Goal: Task Accomplishment & Management: Use online tool/utility

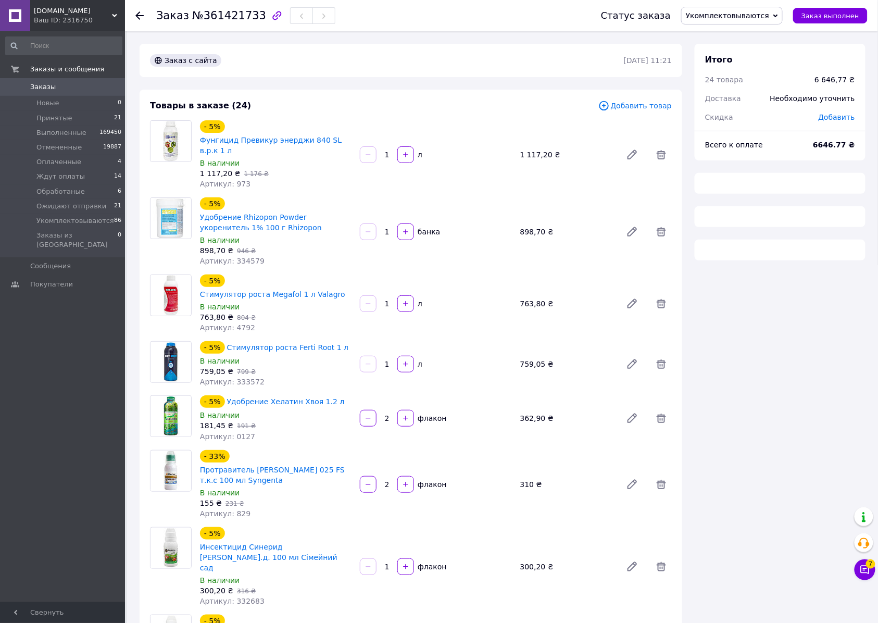
click at [726, 13] on span "Укомплектовываются" at bounding box center [727, 15] width 83 height 8
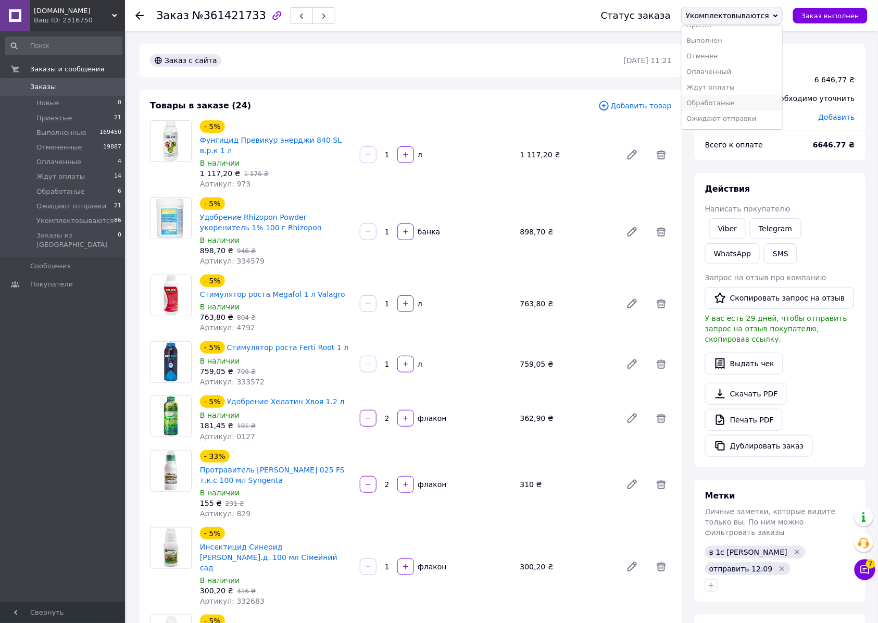
scroll to position [30, 0]
click at [726, 118] on li "Ожидают отправки" at bounding box center [732, 119] width 100 height 16
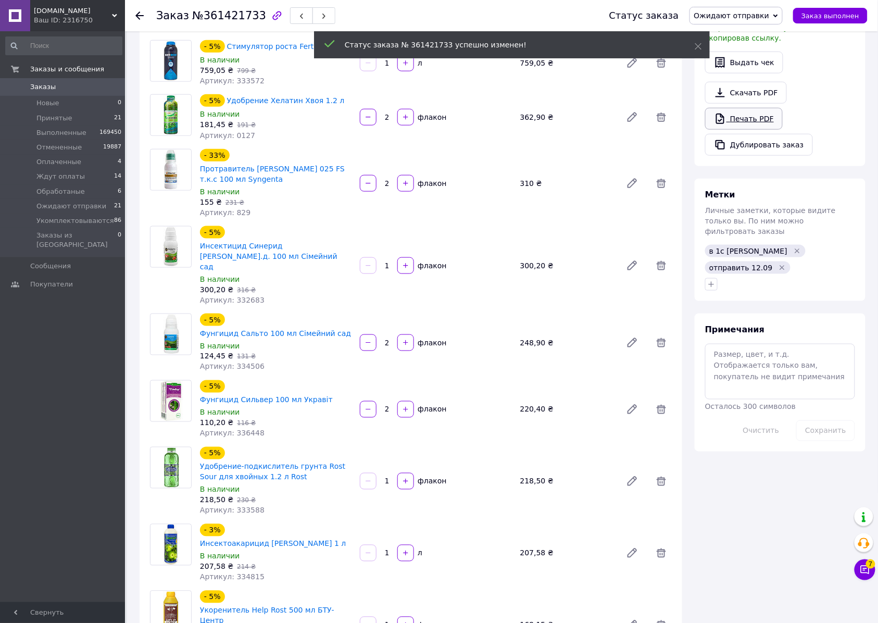
scroll to position [417, 0]
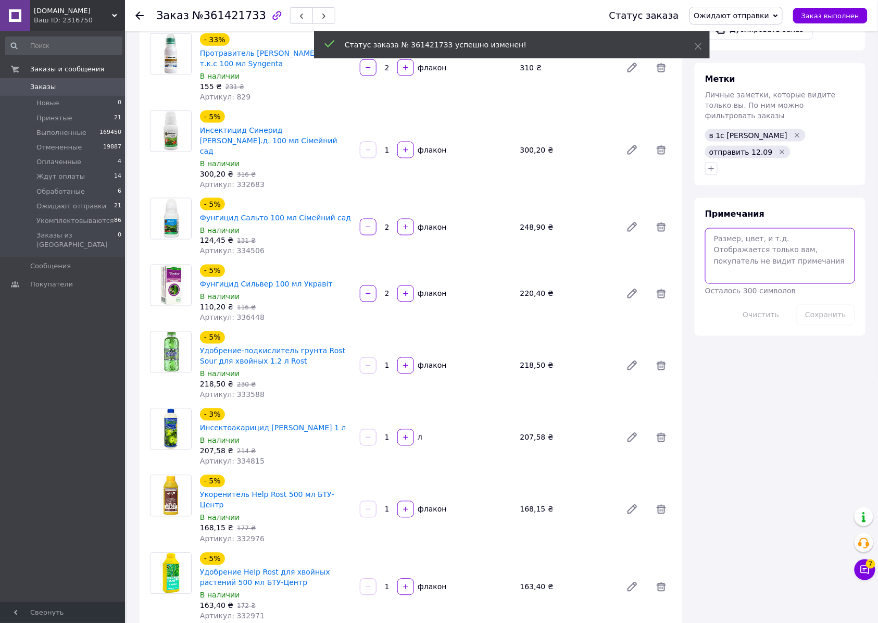
click at [752, 283] on textarea at bounding box center [780, 255] width 150 height 55
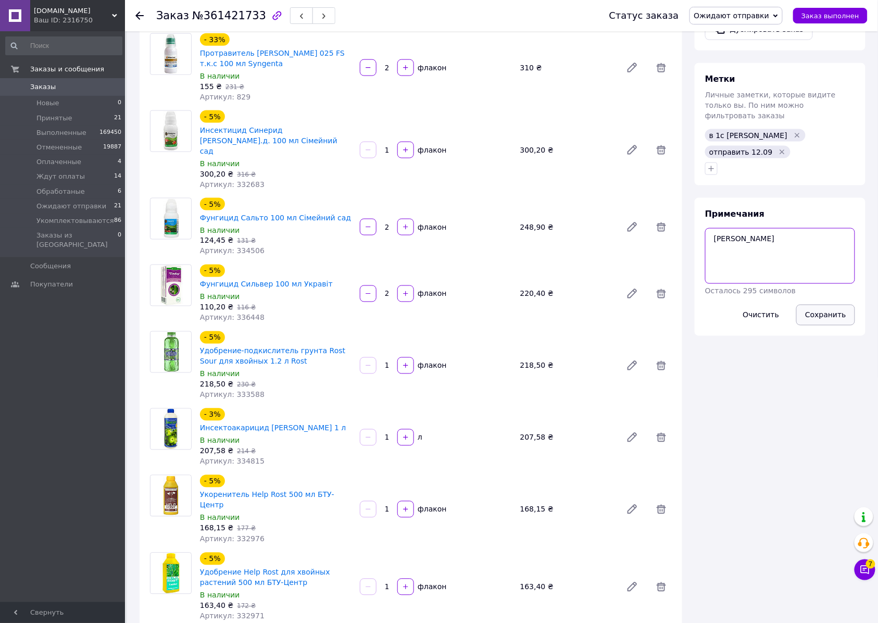
type textarea "[PERSON_NAME]"
click at [821, 325] on button "Сохранить" at bounding box center [825, 315] width 59 height 21
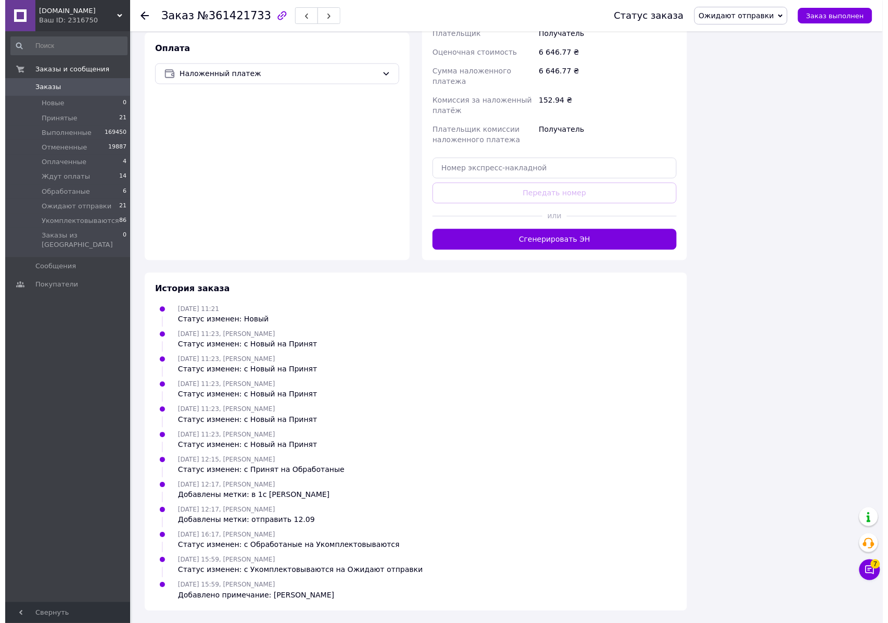
scroll to position [2152, 0]
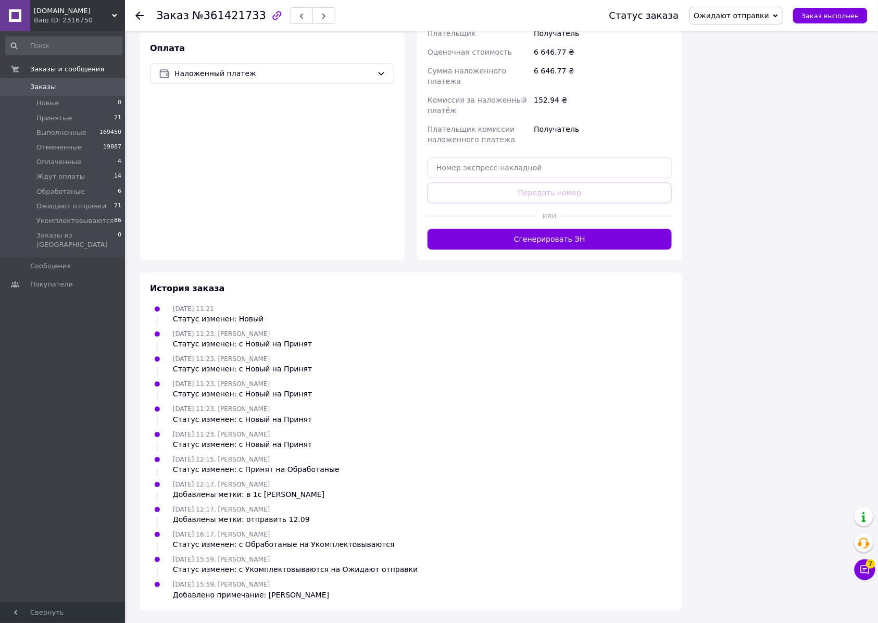
click at [230, 15] on span "№361421733" at bounding box center [229, 15] width 74 height 12
copy span "361421733"
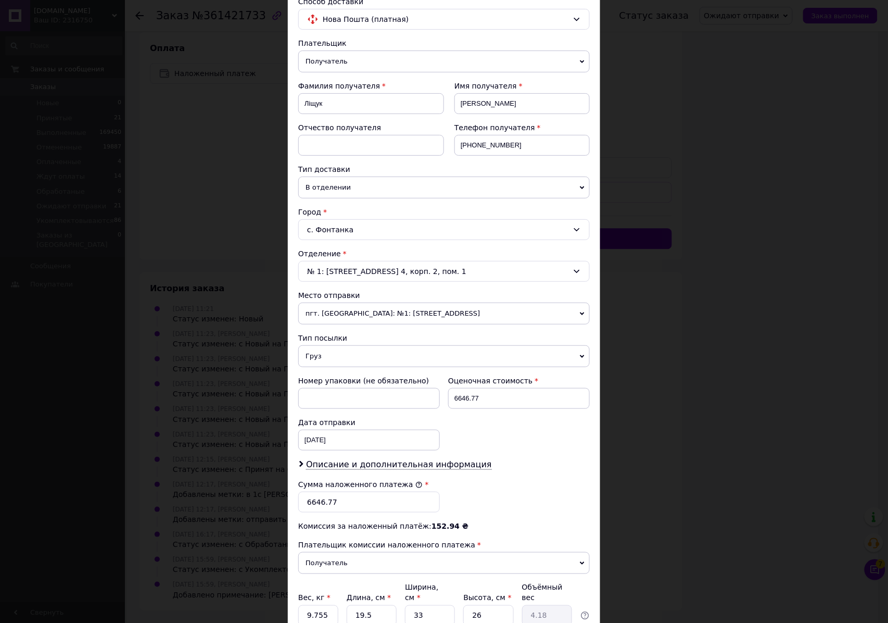
scroll to position [276, 0]
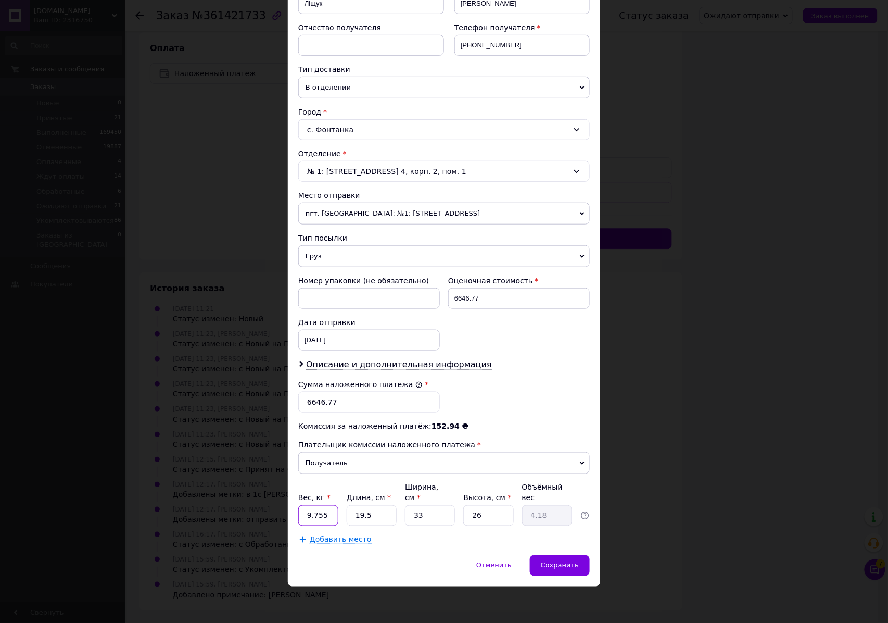
click at [328, 512] on input "9.755" at bounding box center [318, 515] width 40 height 21
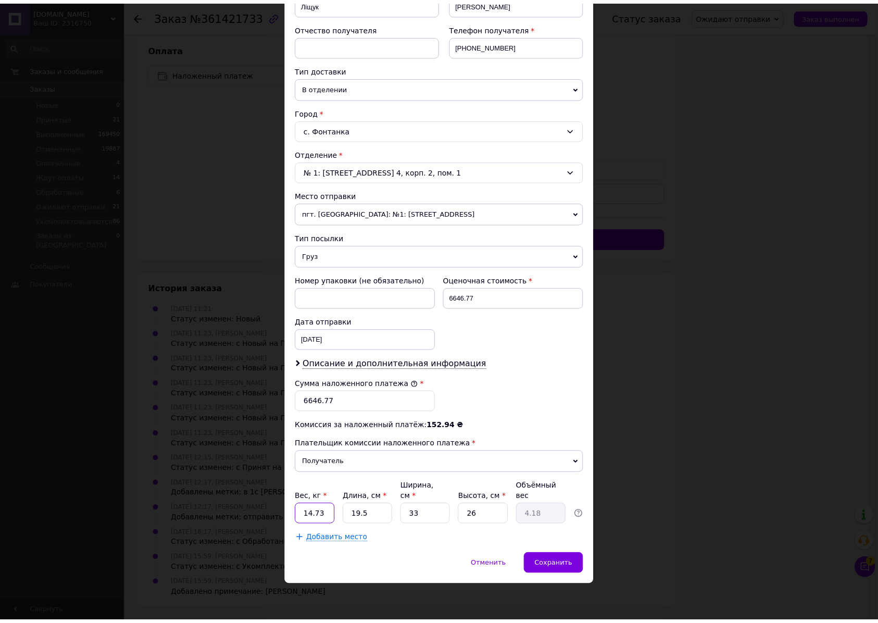
scroll to position [0, 0]
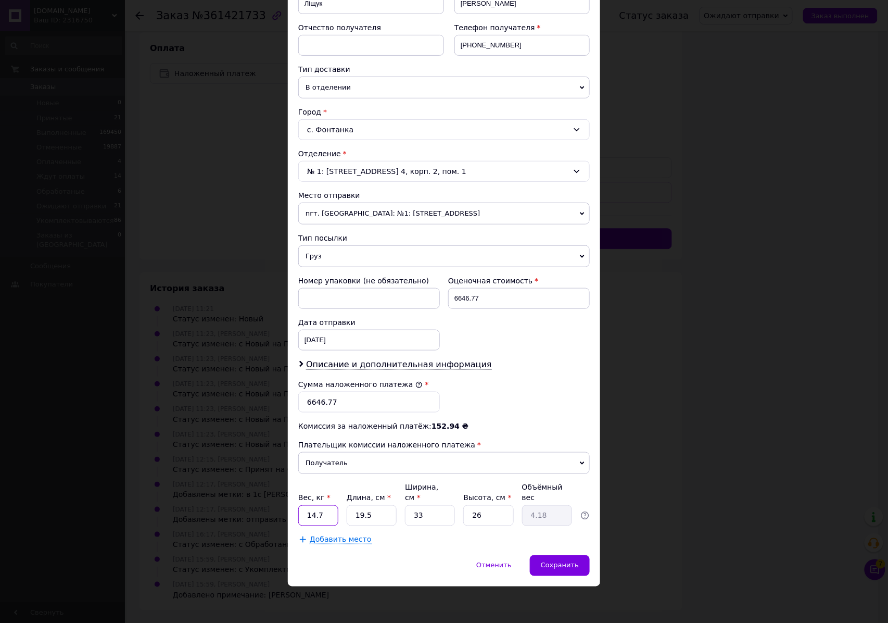
type input "14.7"
type input "3"
type input "0.64"
type input "35"
type input "7.51"
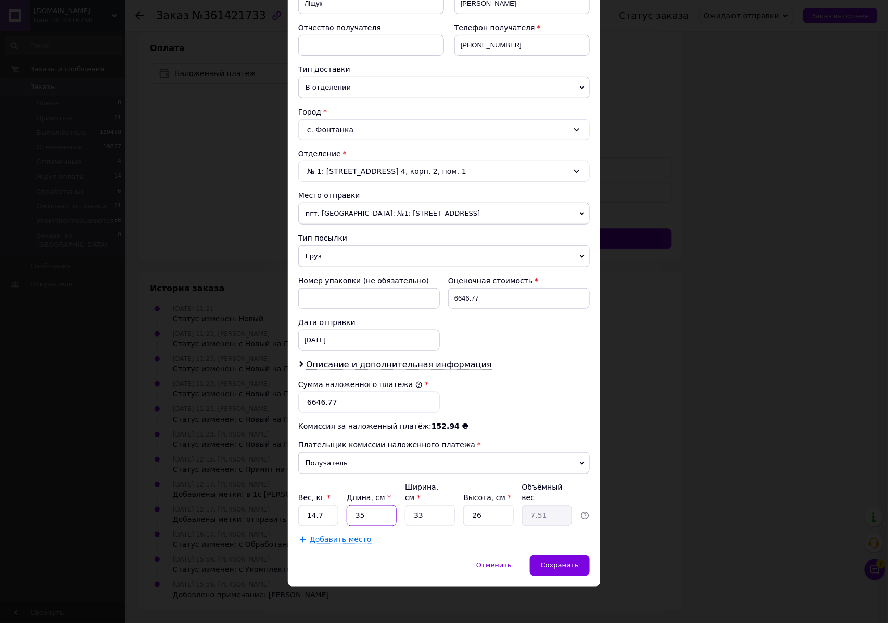
type input "35"
type input "5"
type input "1.14"
type input "5"
type input "2"
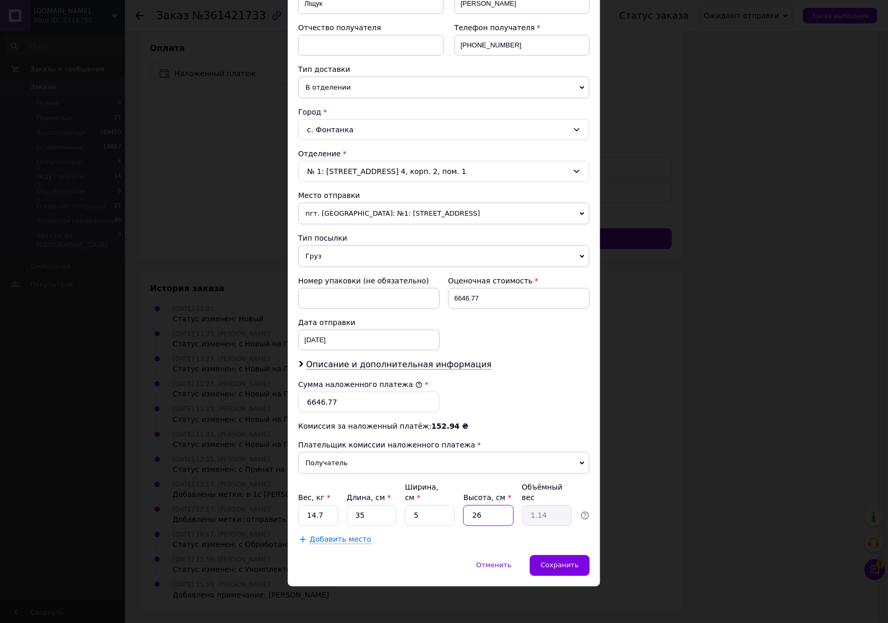
type input "0.1"
type input "27"
type input "1.18"
type input "27"
click at [411, 511] on input "5" at bounding box center [430, 515] width 50 height 21
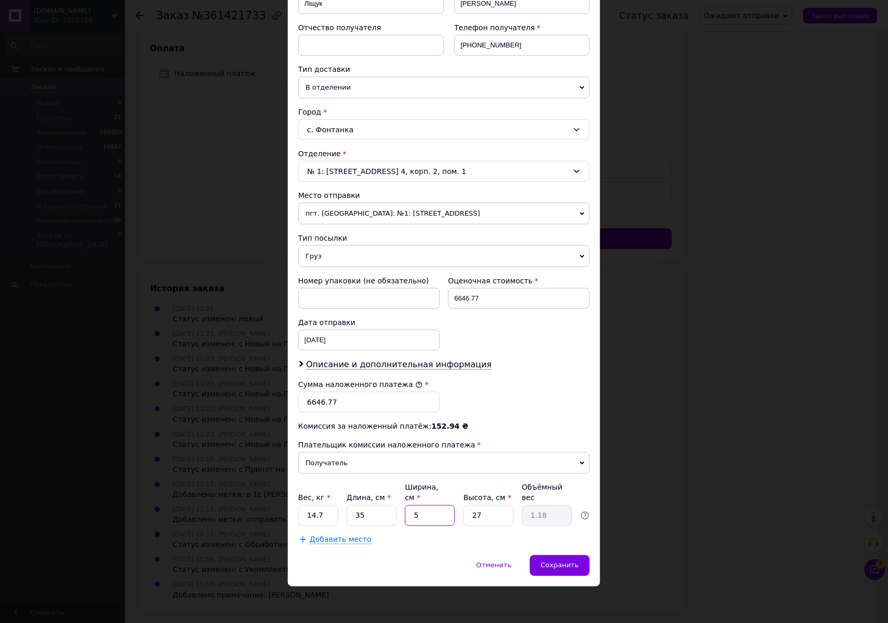
type input "35"
type input "8.27"
type input "35"
click at [567, 563] on span "Сохранить" at bounding box center [560, 565] width 38 height 8
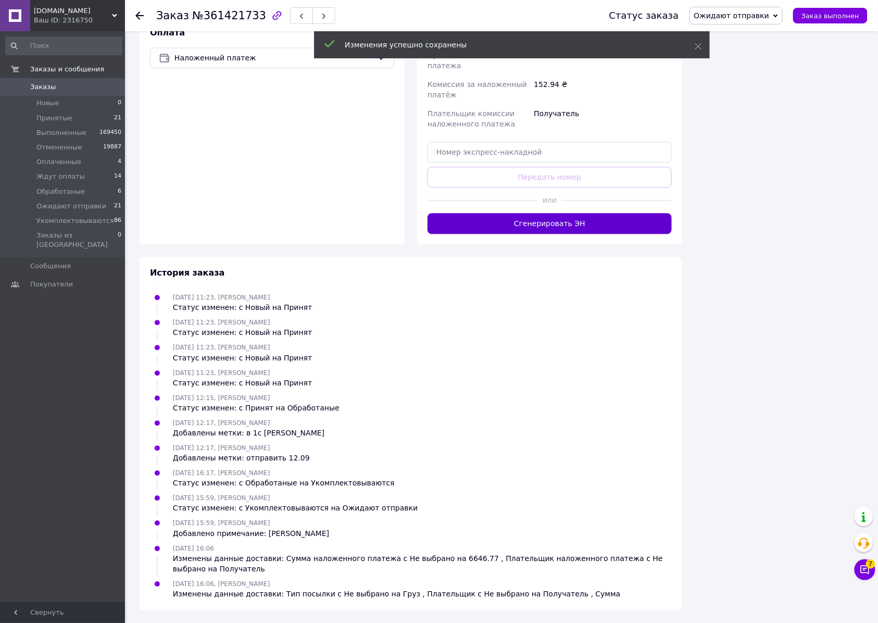
scroll to position [184, 0]
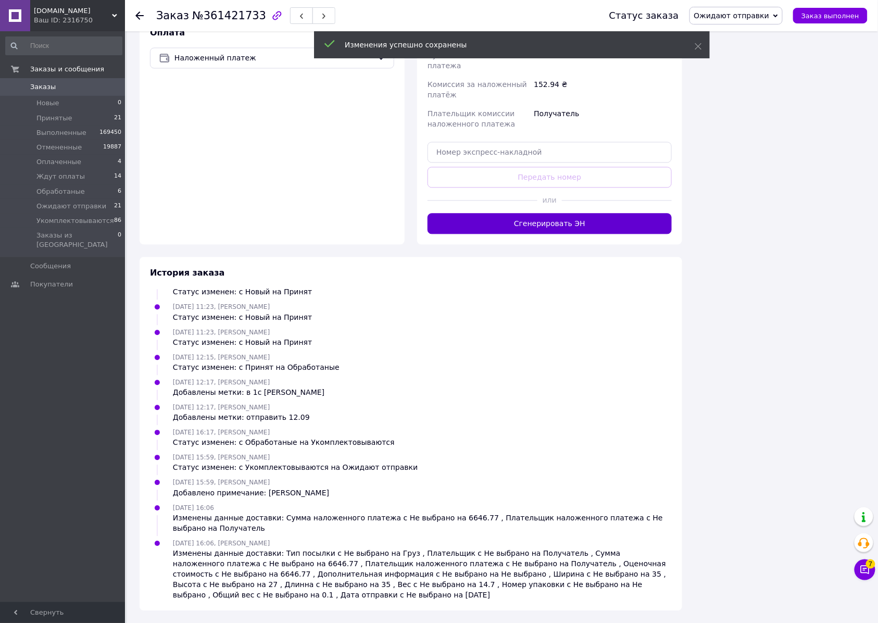
click at [537, 234] on button "Сгенерировать ЭН" at bounding box center [550, 223] width 244 height 21
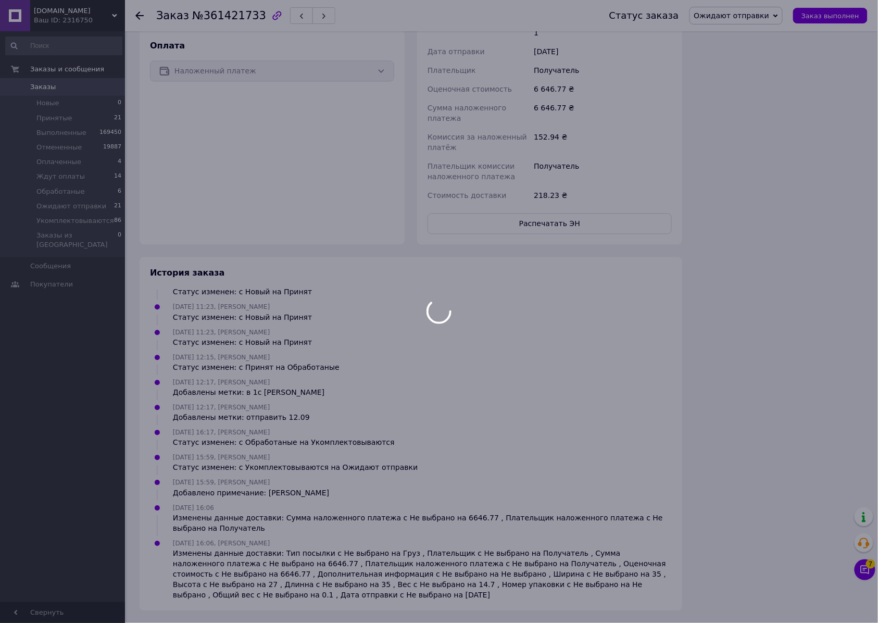
scroll to position [215, 0]
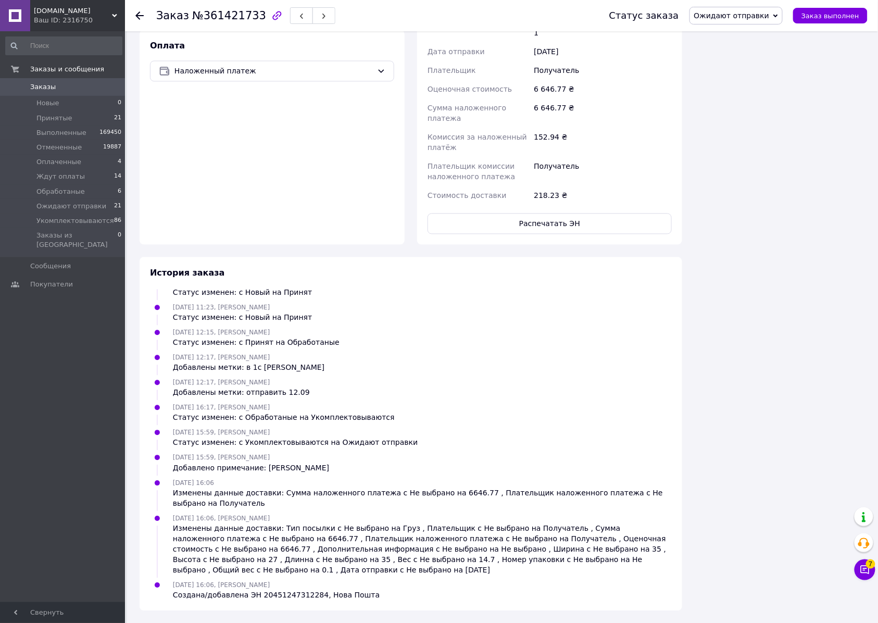
copy div "20451247312284"
click at [540, 234] on button "Распечатать ЭН" at bounding box center [550, 223] width 244 height 21
click at [36, 87] on span "Заказы" at bounding box center [43, 86] width 26 height 9
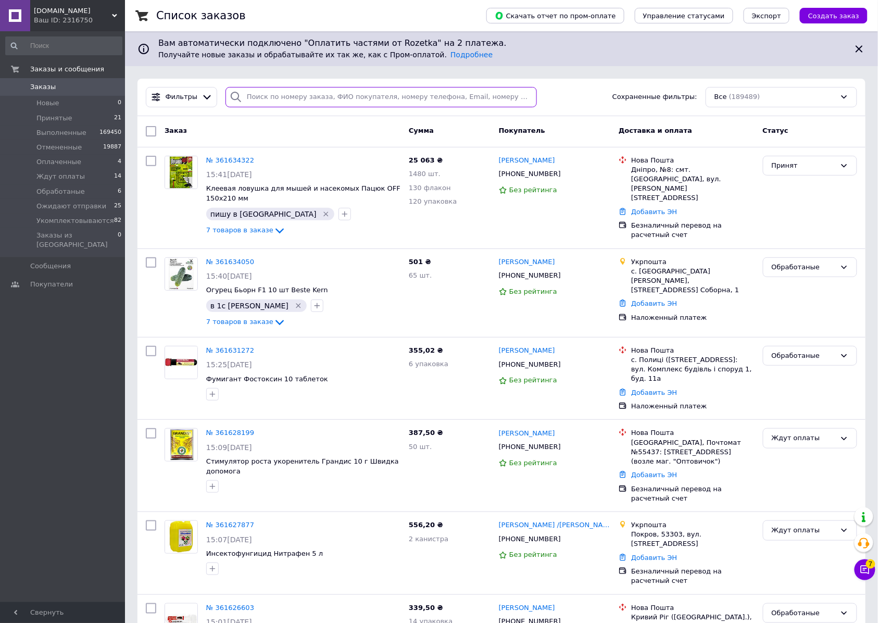
click at [298, 96] on input "search" at bounding box center [380, 97] width 311 height 20
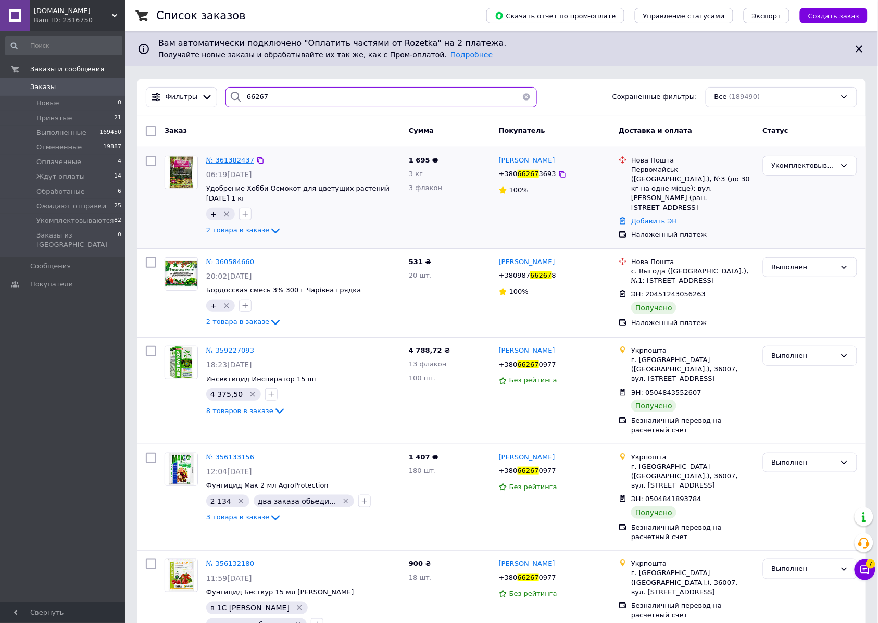
type input "66267"
click at [234, 164] on span "№ 361382437" at bounding box center [230, 160] width 48 height 8
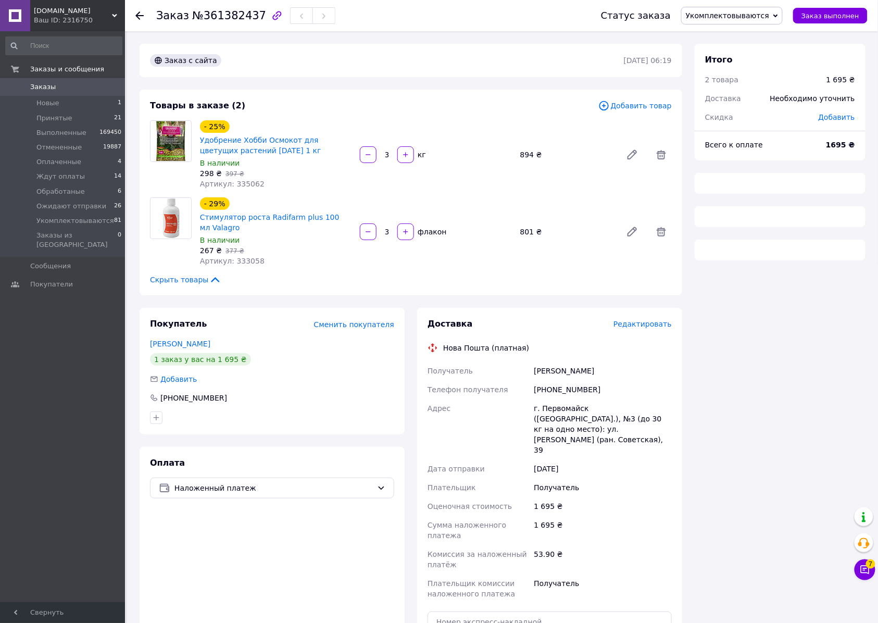
click at [730, 13] on span "Укомплектовываются" at bounding box center [727, 15] width 83 height 8
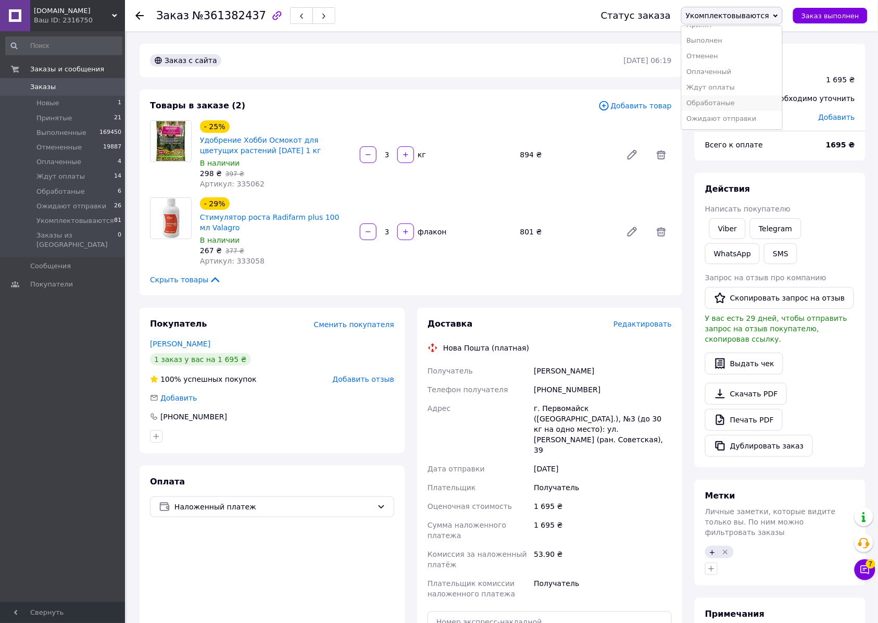
scroll to position [30, 0]
click at [727, 118] on li "Ожидают отправки" at bounding box center [732, 119] width 100 height 16
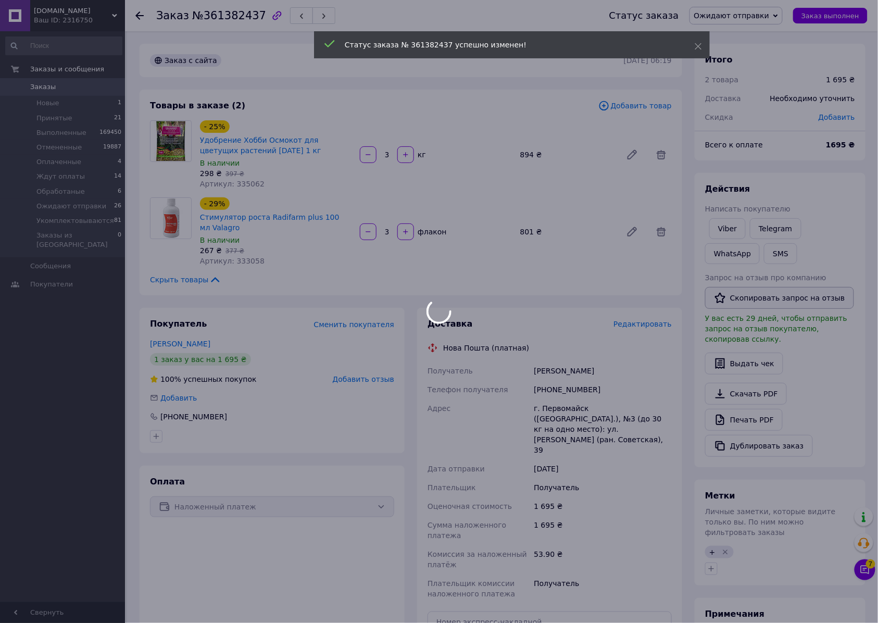
scroll to position [347, 0]
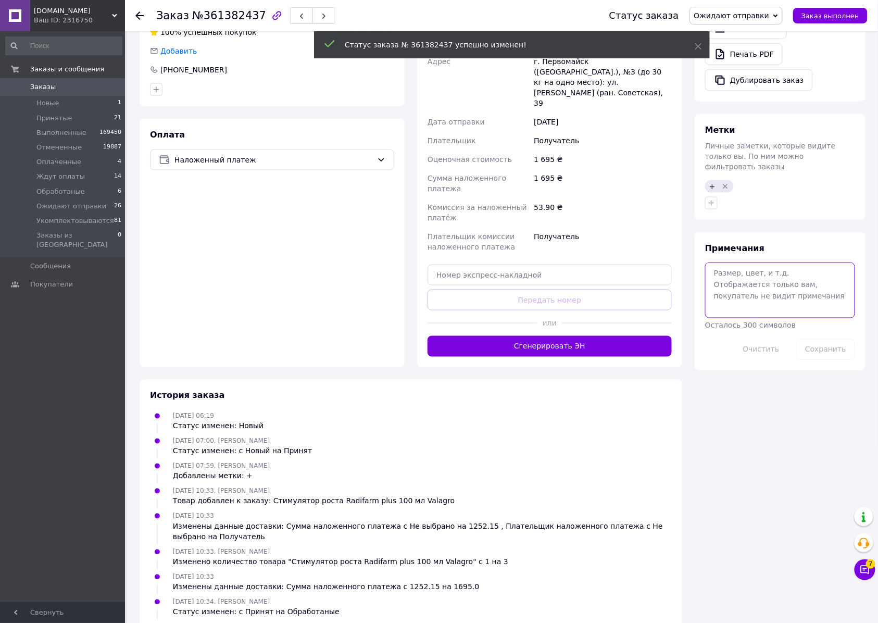
click at [745, 318] on textarea at bounding box center [780, 289] width 150 height 55
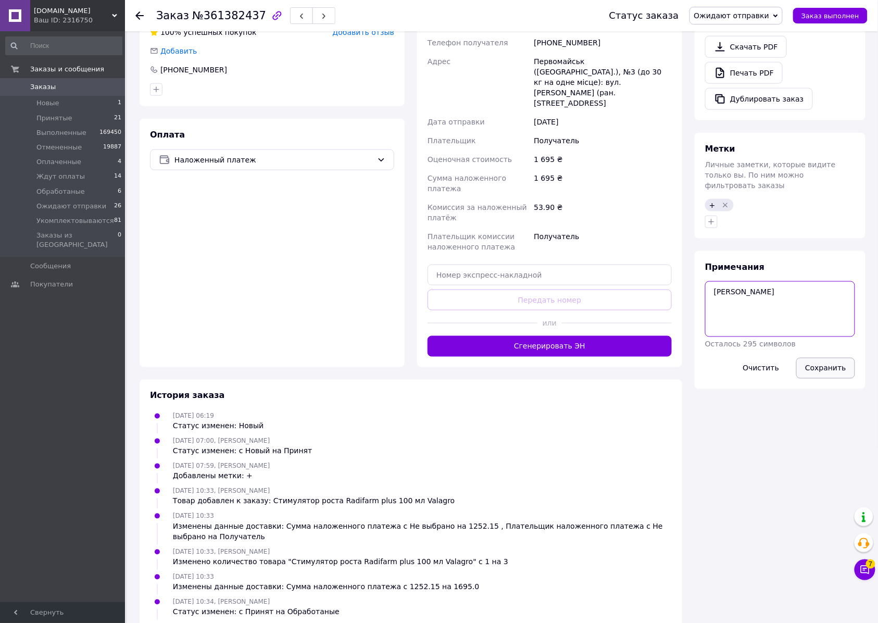
type textarea "[PERSON_NAME]"
click at [805, 379] on button "Сохранить" at bounding box center [825, 368] width 59 height 21
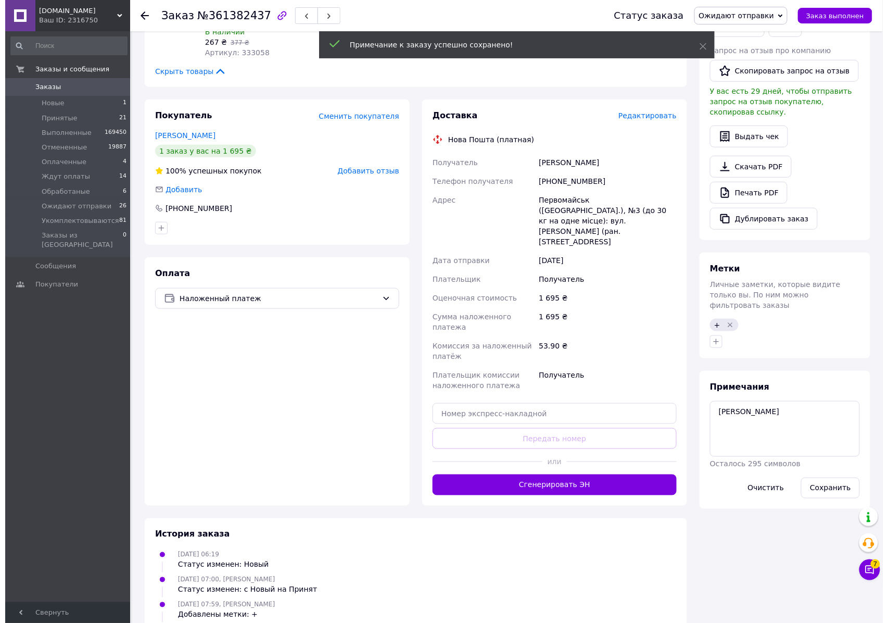
scroll to position [28, 0]
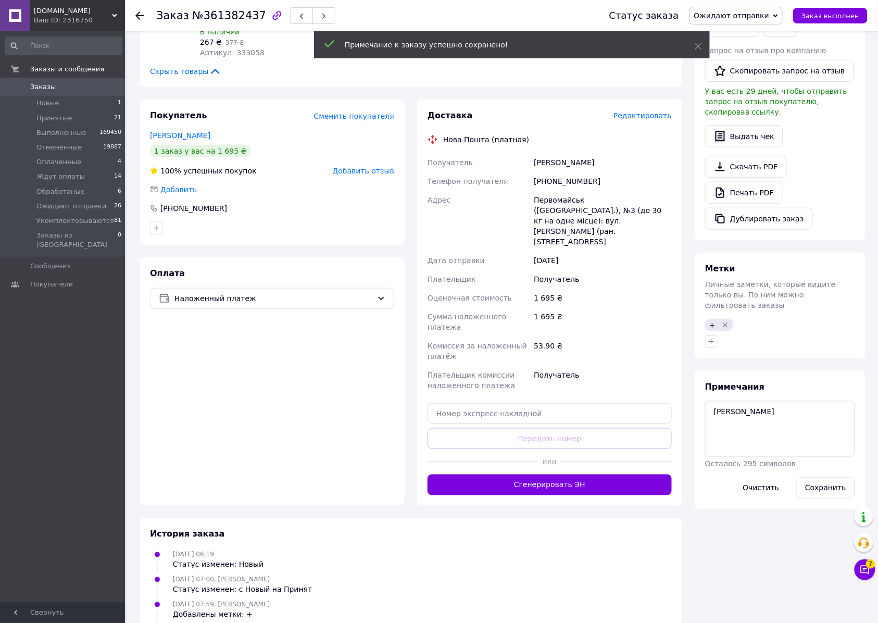
click at [225, 16] on span "№361382437" at bounding box center [229, 15] width 74 height 12
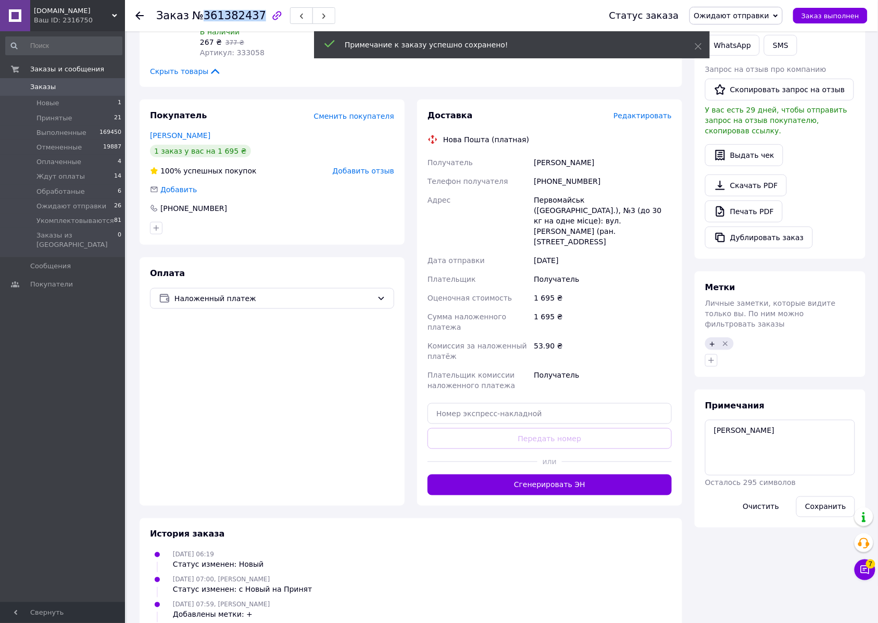
click at [225, 16] on span "№361382437" at bounding box center [229, 15] width 74 height 12
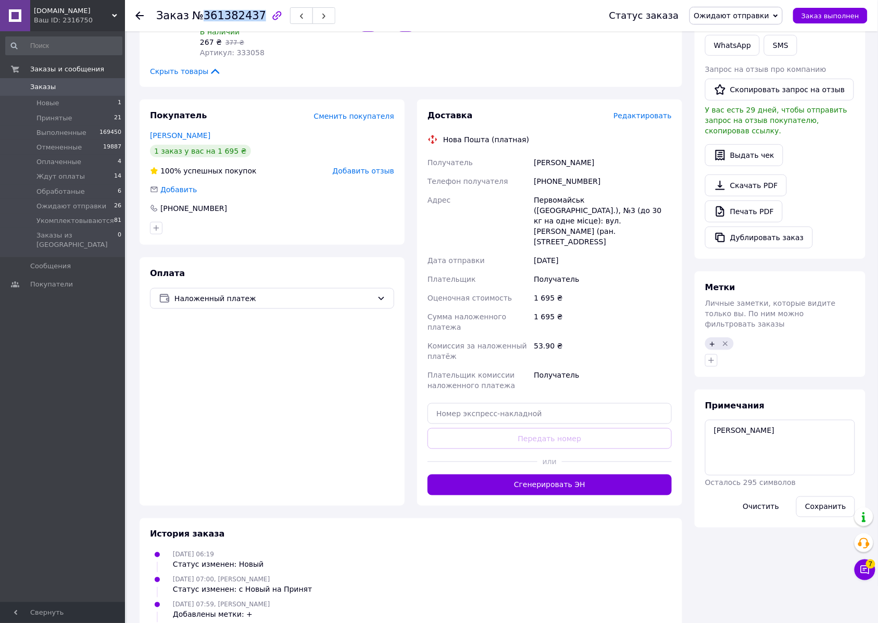
copy span "361382437"
click at [642, 120] on span "Редактировать" at bounding box center [642, 115] width 58 height 8
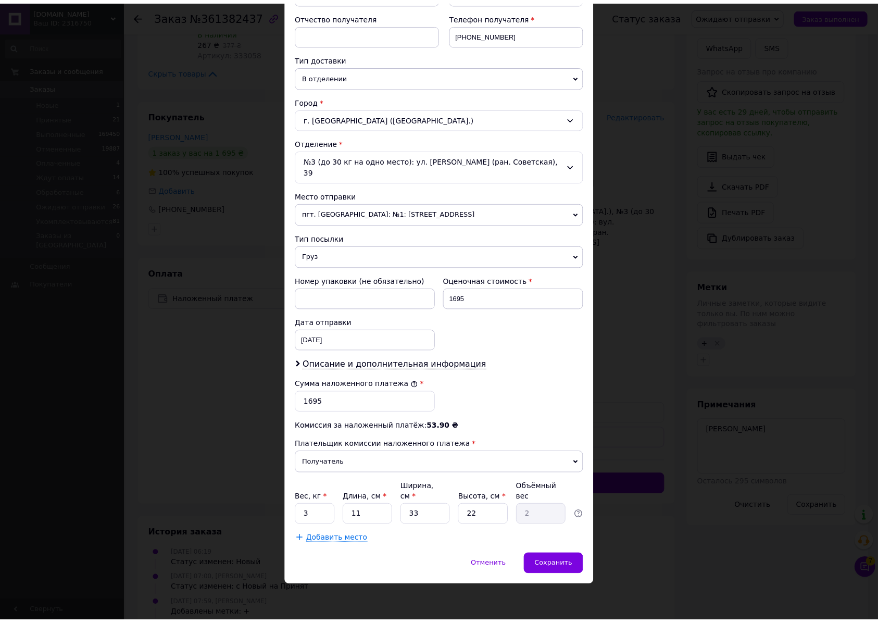
scroll to position [290, 0]
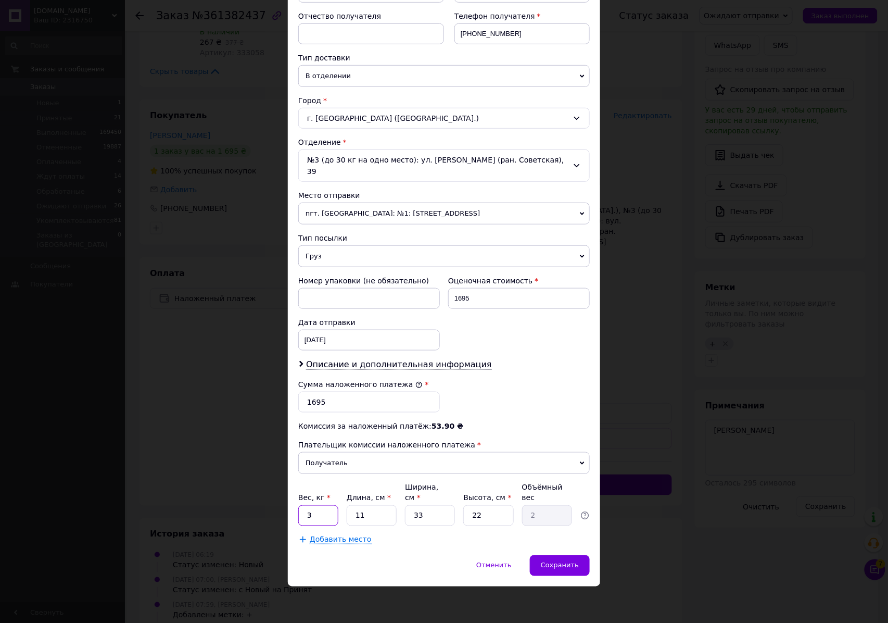
click at [318, 510] on input "3" at bounding box center [318, 515] width 40 height 21
type input "3.6"
type input "3"
type input "0.54"
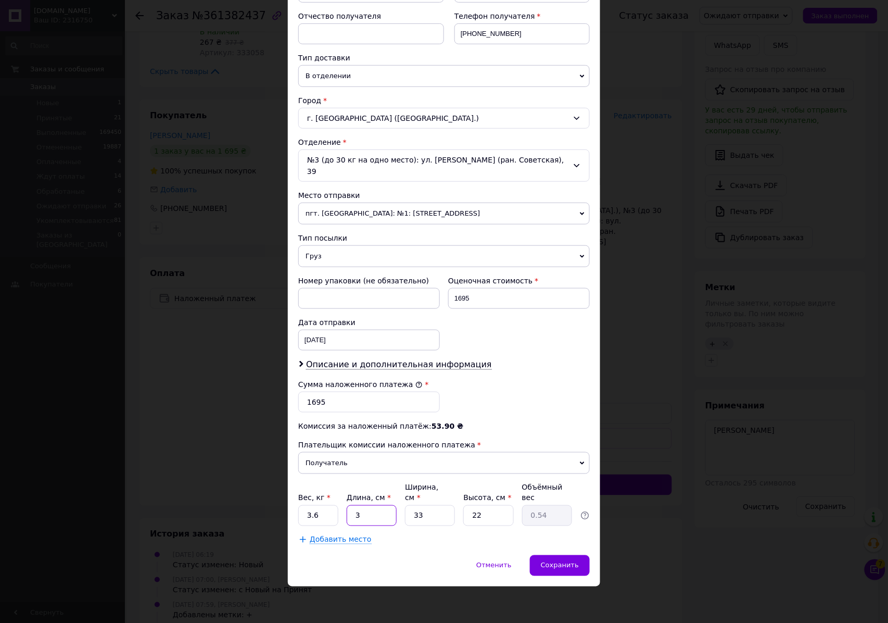
type input "30"
type input "5.45"
type input "30"
type input "2"
type input "0.33"
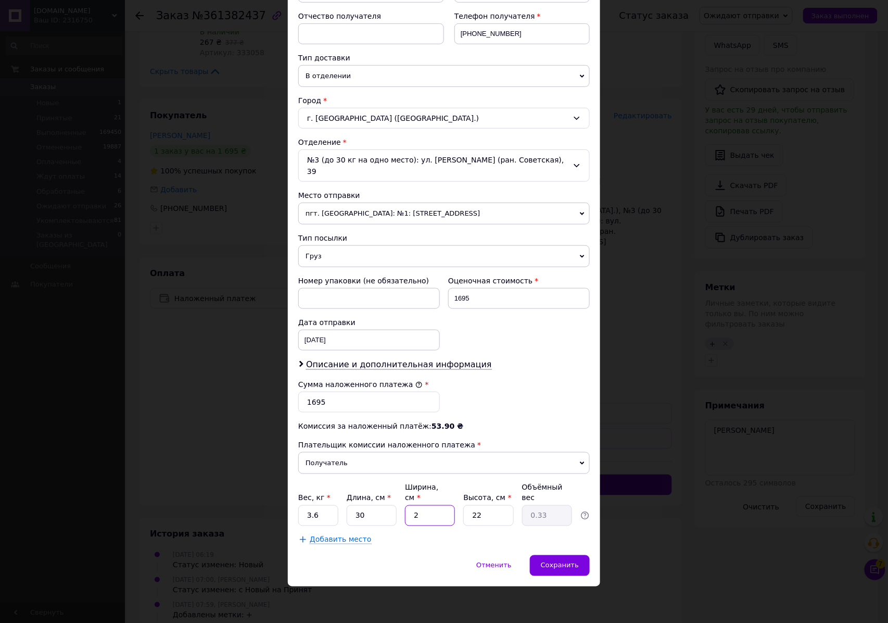
type input "24"
type input "3.96"
type input "24"
type input "9"
type input "1.62"
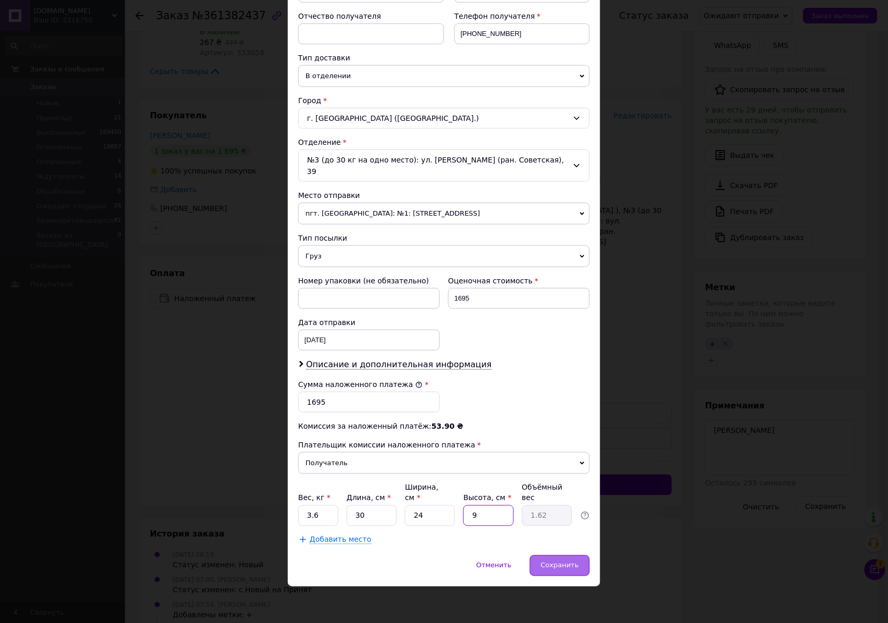
type input "9"
click at [562, 565] on span "Сохранить" at bounding box center [560, 565] width 38 height 8
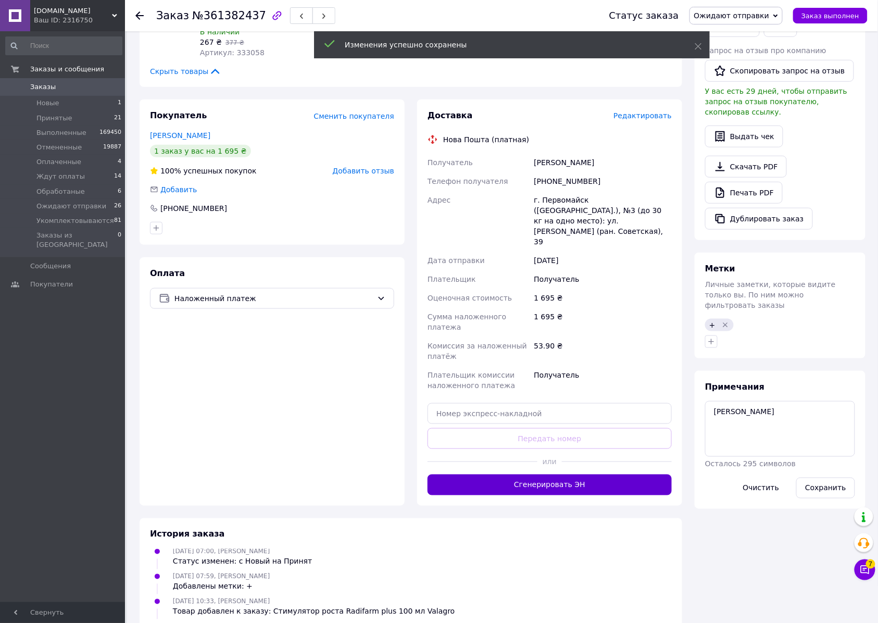
scroll to position [136, 0]
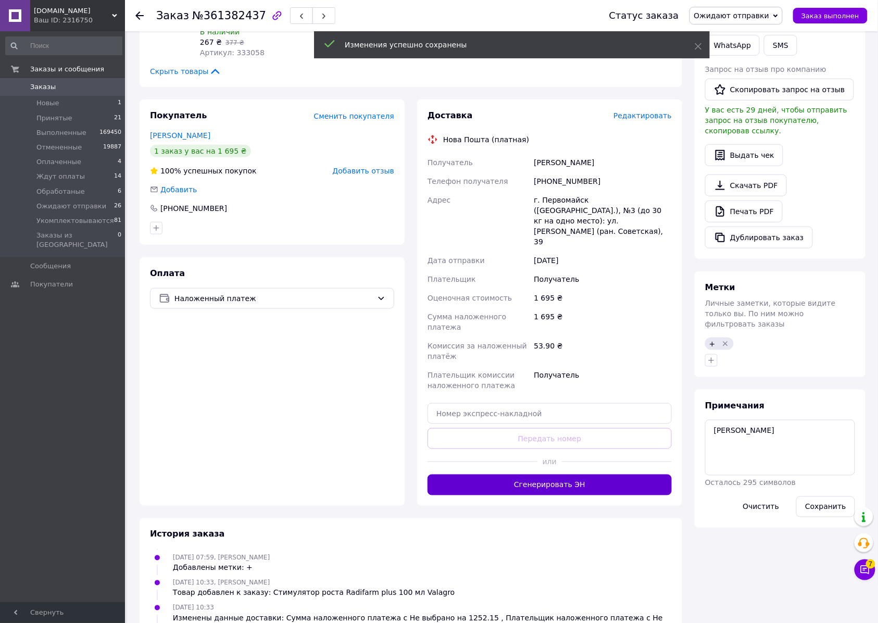
click at [545, 495] on button "Сгенерировать ЭН" at bounding box center [550, 484] width 244 height 21
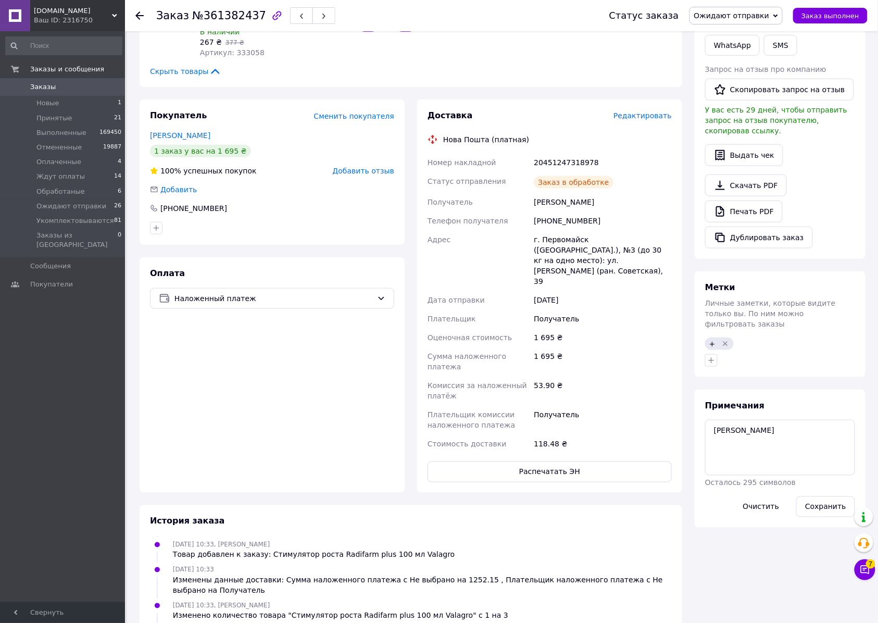
scroll to position [167, 0]
click at [562, 172] on div "20451247318978" at bounding box center [603, 162] width 142 height 19
copy div "20451247318978"
click at [515, 482] on button "Распечатать ЭН" at bounding box center [550, 471] width 244 height 21
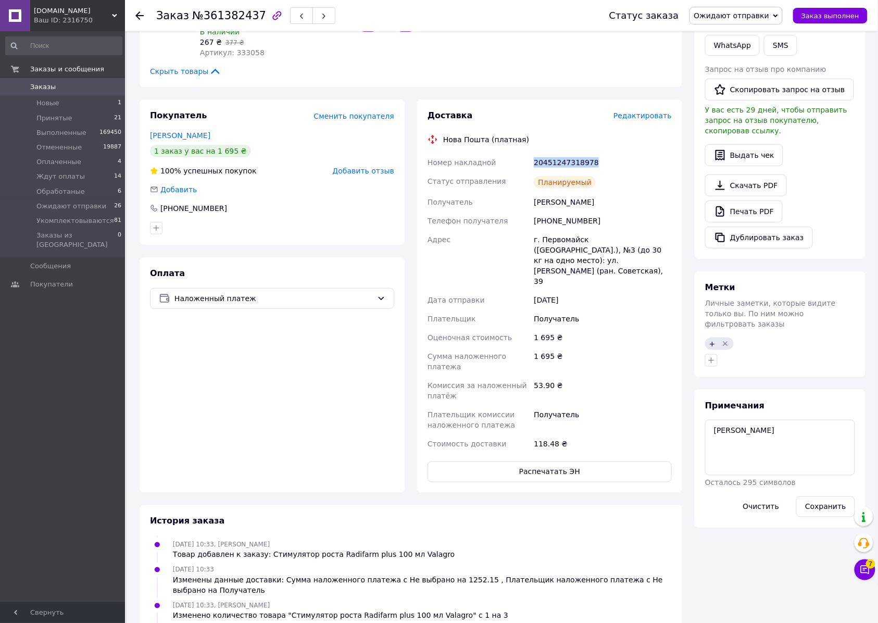
click at [51, 90] on span "Заказы" at bounding box center [43, 86] width 26 height 9
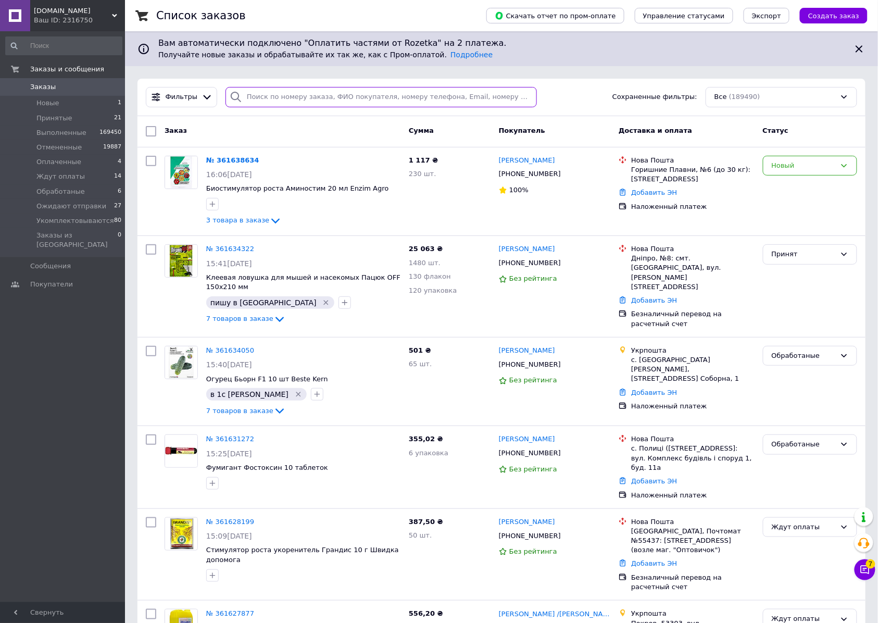
click at [275, 98] on input "search" at bounding box center [380, 97] width 311 height 20
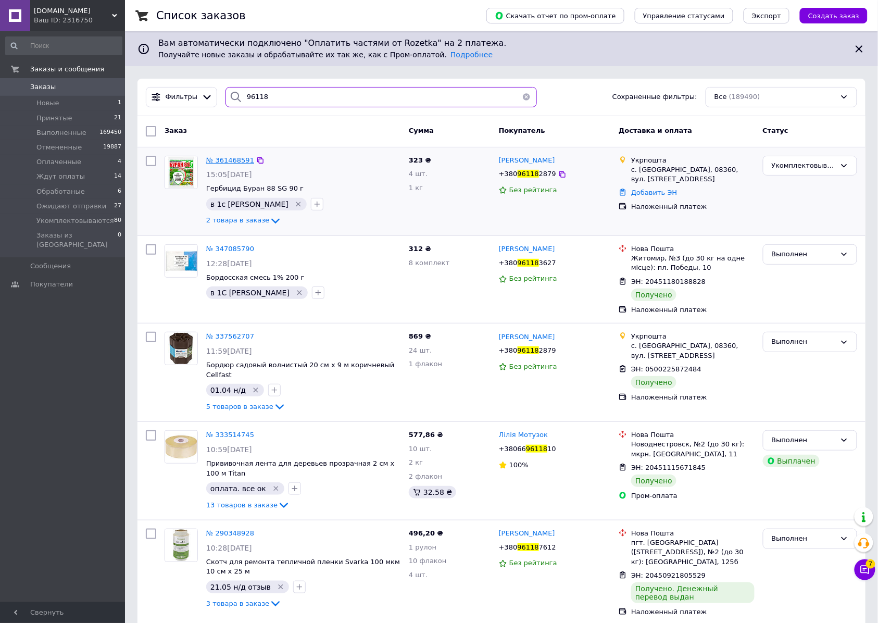
type input "96118"
click at [228, 164] on span "№ 361468591" at bounding box center [230, 160] width 48 height 8
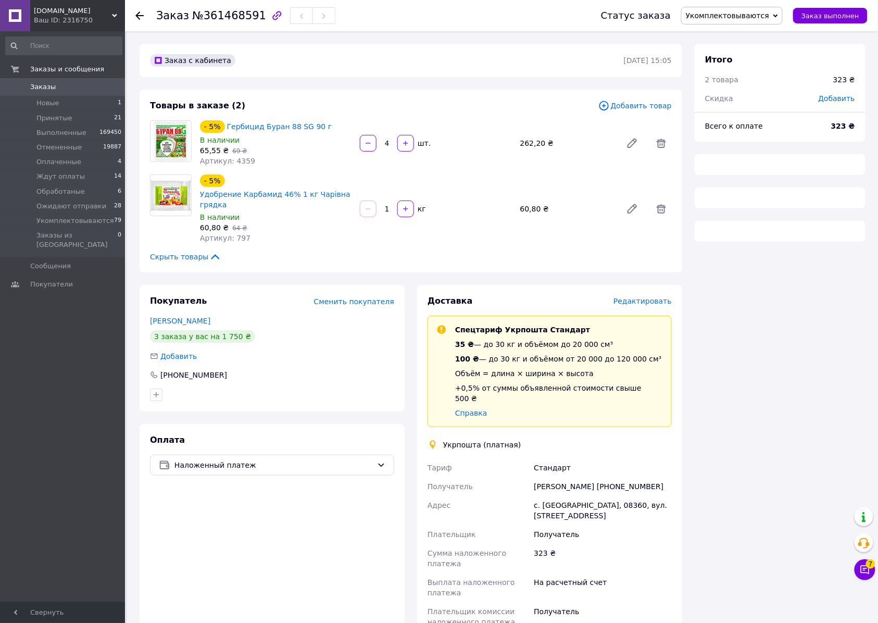
click at [749, 18] on span "Укомплектовываются" at bounding box center [727, 15] width 83 height 8
click at [734, 121] on li "Ожидают отправки" at bounding box center [732, 119] width 100 height 16
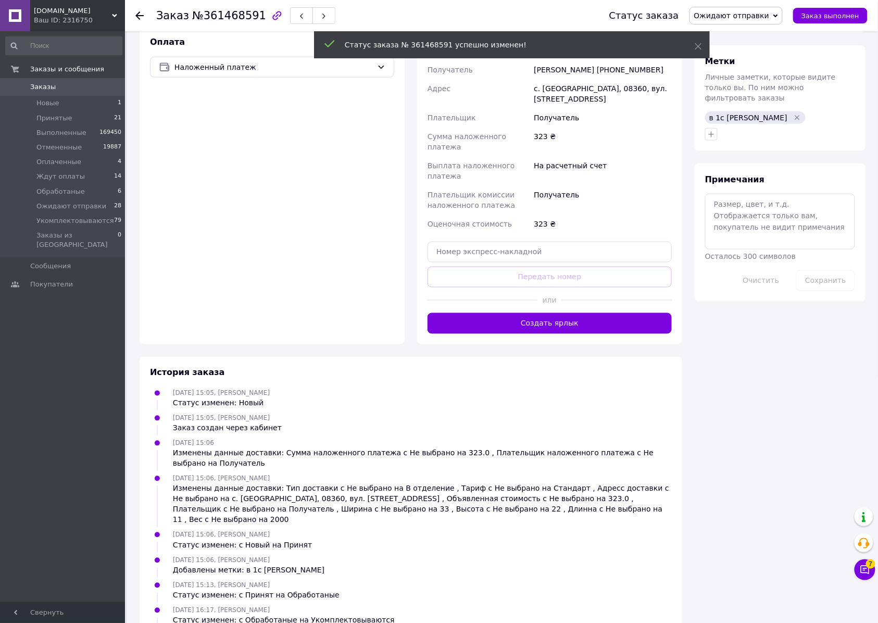
scroll to position [7, 0]
click at [753, 249] on textarea at bounding box center [780, 221] width 150 height 55
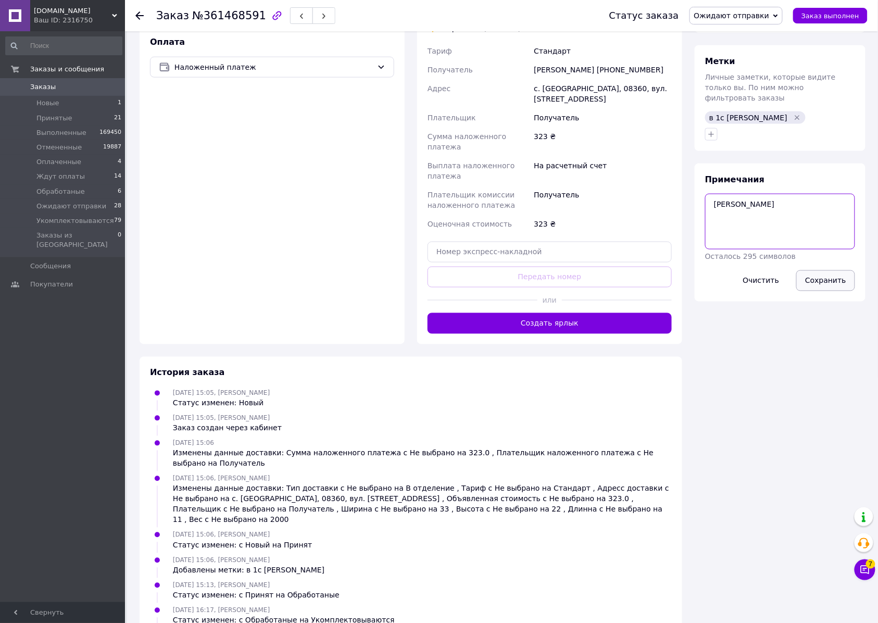
type textarea "[PERSON_NAME]"
click at [825, 291] on button "Сохранить" at bounding box center [825, 280] width 59 height 21
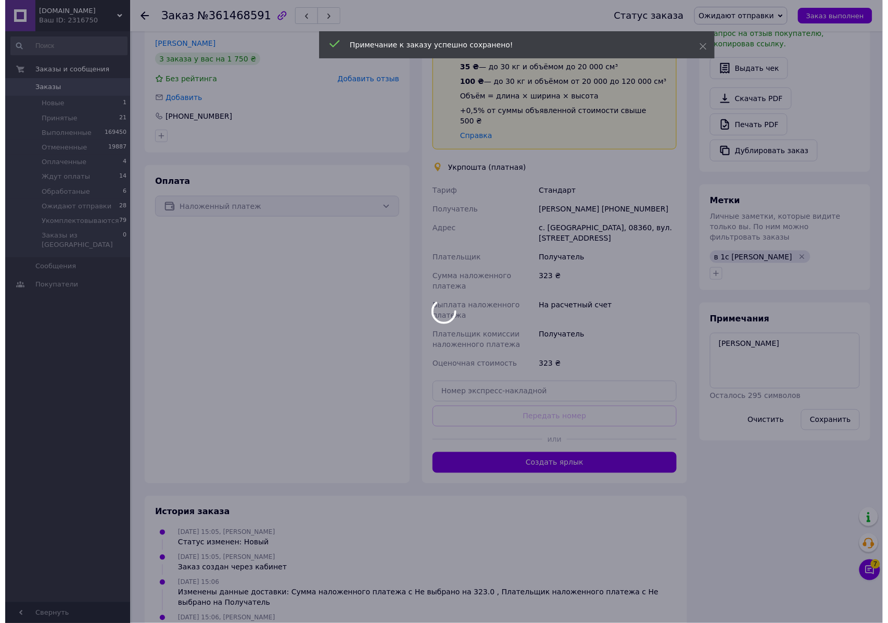
scroll to position [37, 0]
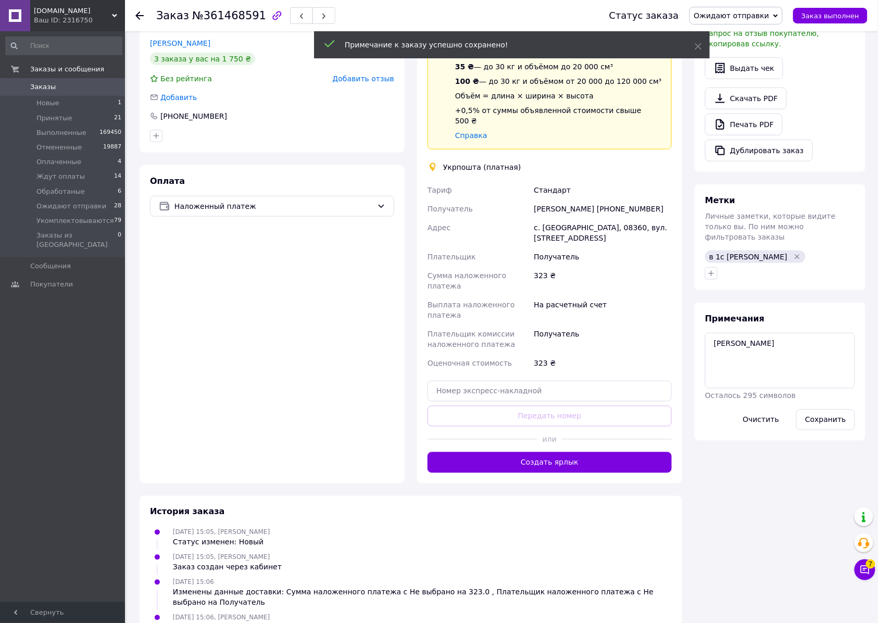
click at [223, 19] on span "№361468591" at bounding box center [229, 15] width 74 height 12
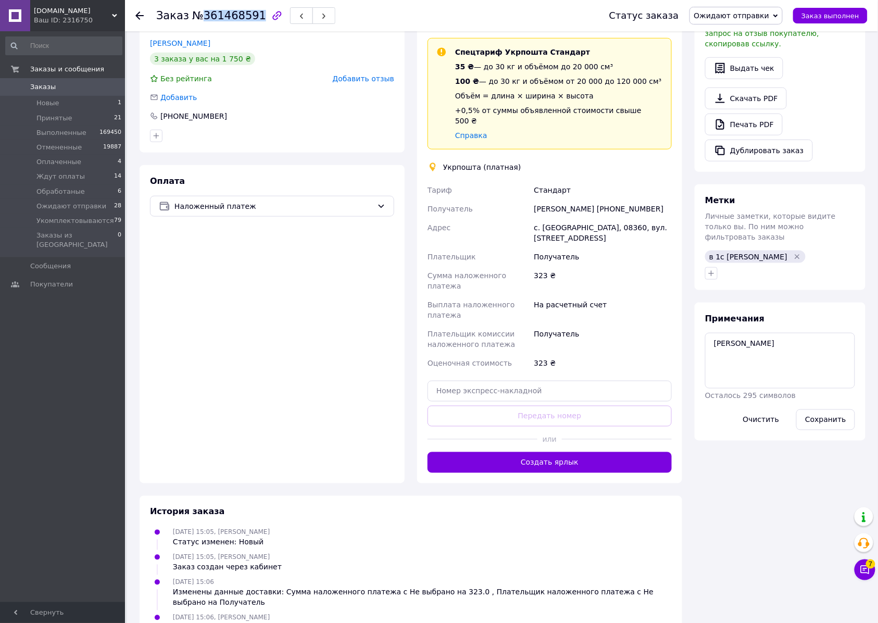
copy span "361468591"
click at [631, 28] on span "Редактировать" at bounding box center [642, 23] width 58 height 8
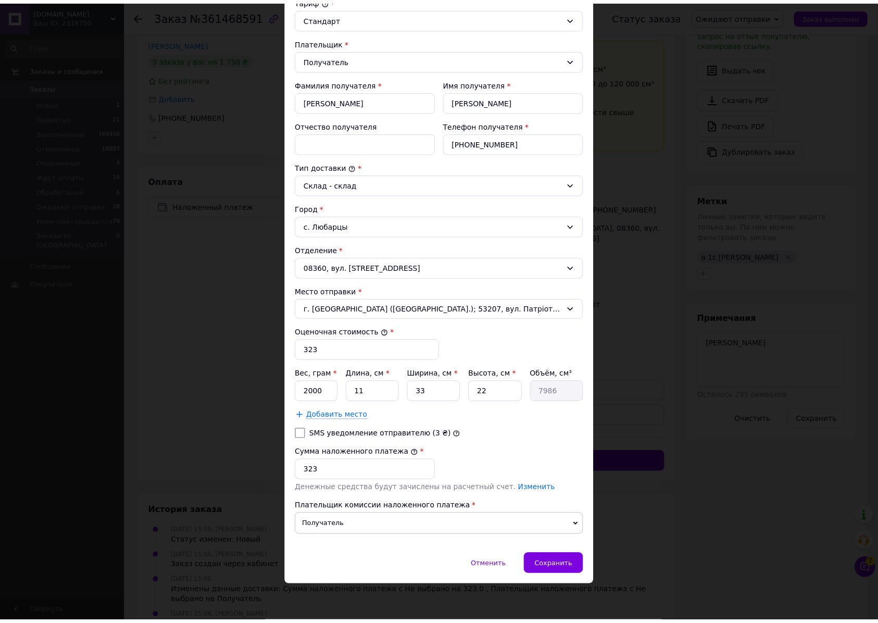
scroll to position [208, 0]
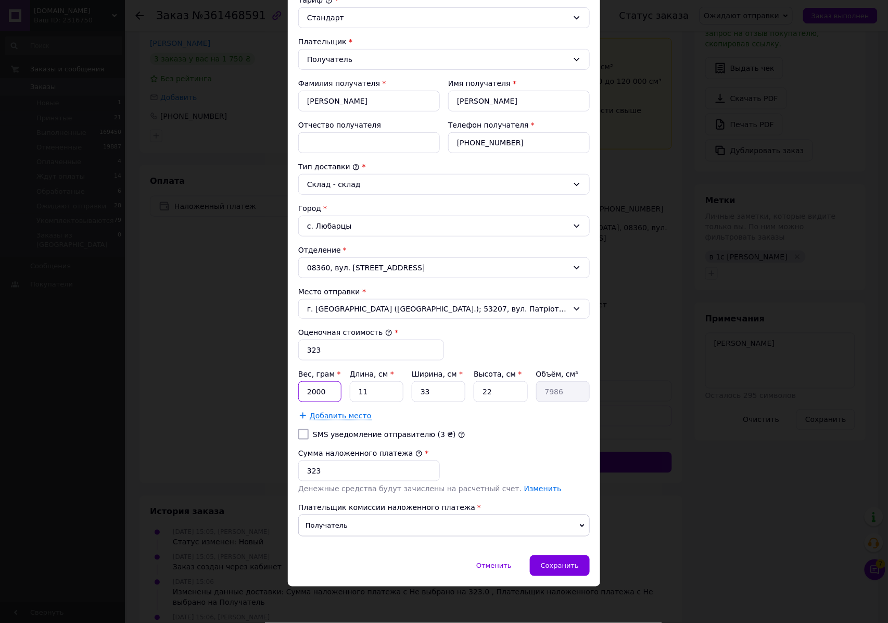
click at [321, 384] on input "2000" at bounding box center [319, 391] width 43 height 21
type input "1600"
type input "2"
type input "1452"
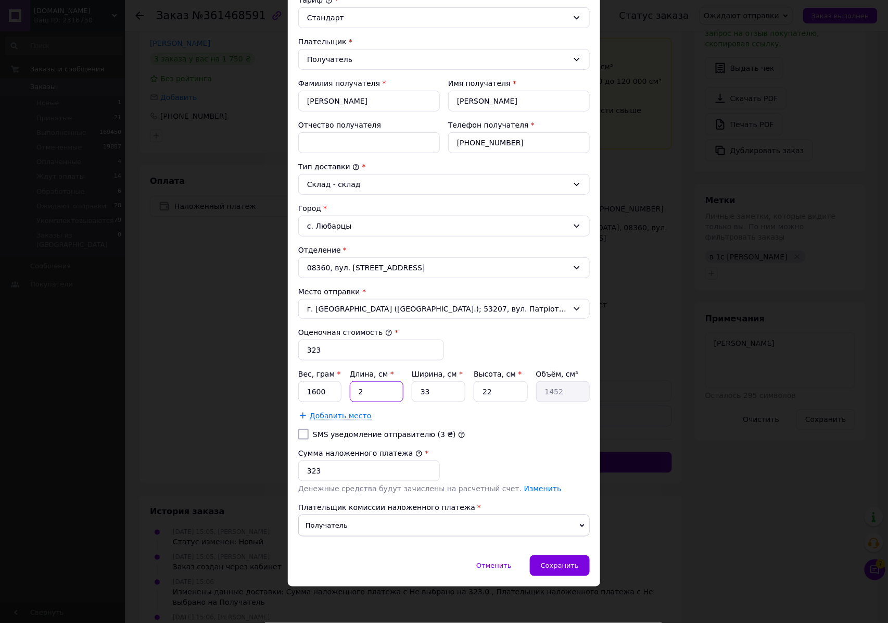
type input "26"
type input "18876"
type input "26"
type input "2"
type input "1144"
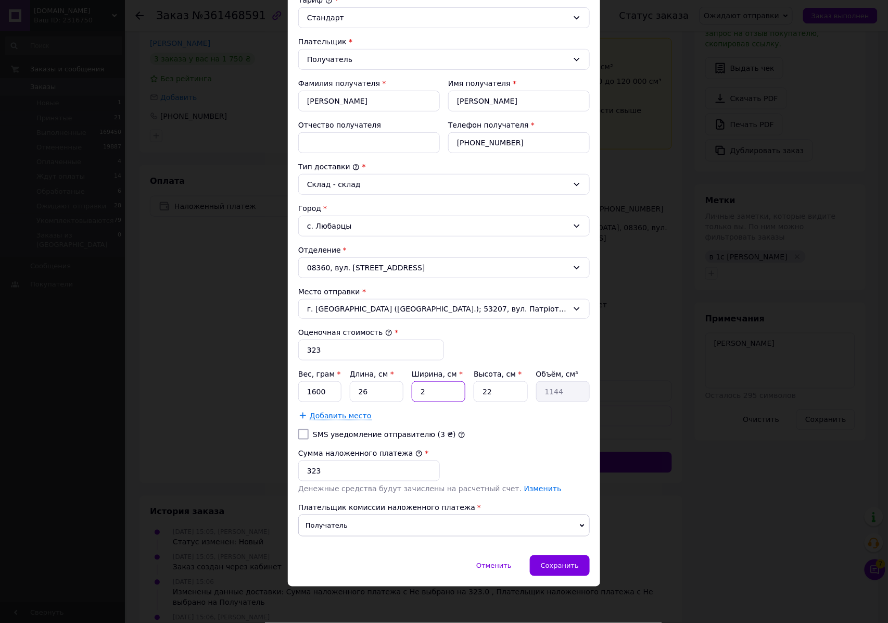
type input "26"
type input "14872"
type input "26"
type input "8"
type input "5408"
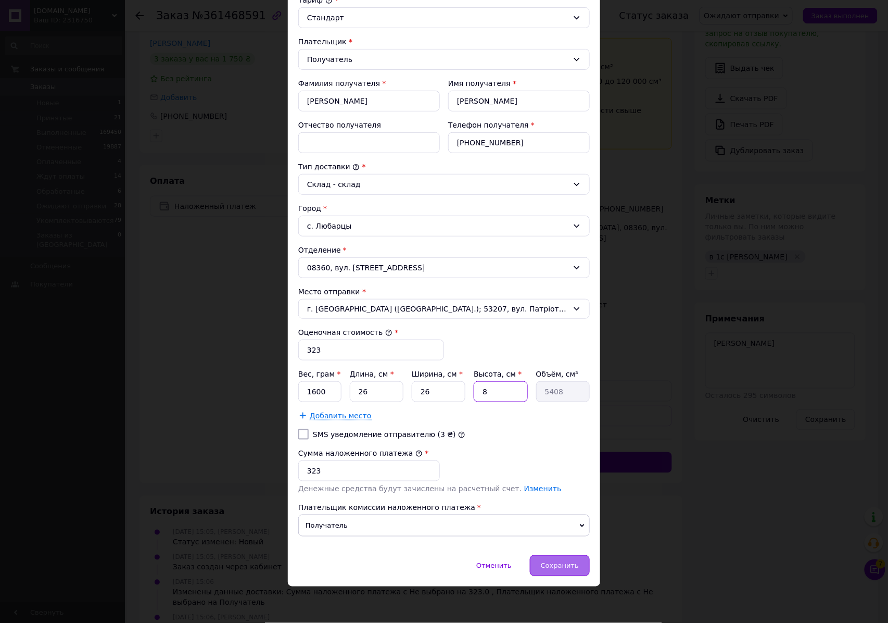
type input "8"
click at [559, 570] on span "Сохранить" at bounding box center [560, 566] width 38 height 8
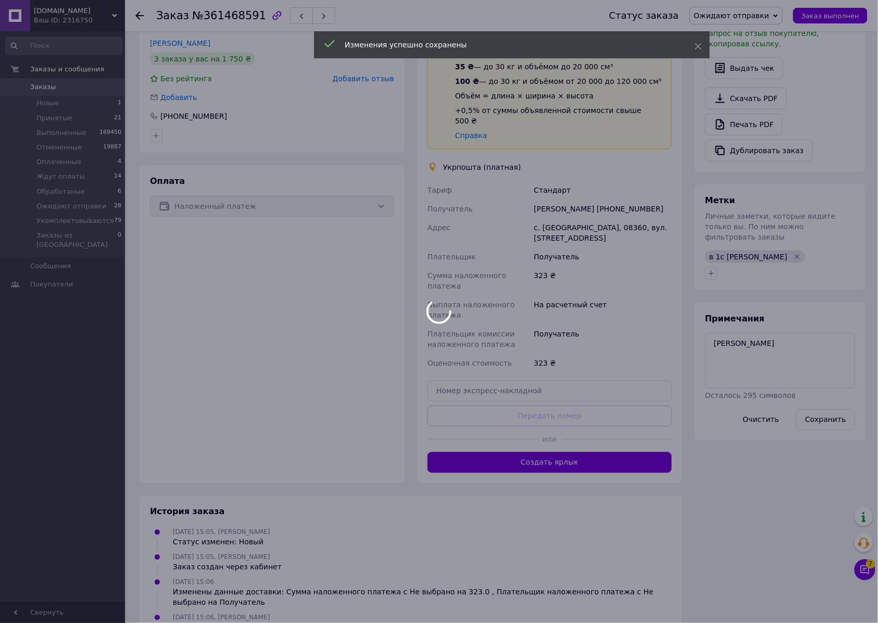
scroll to position [68, 0]
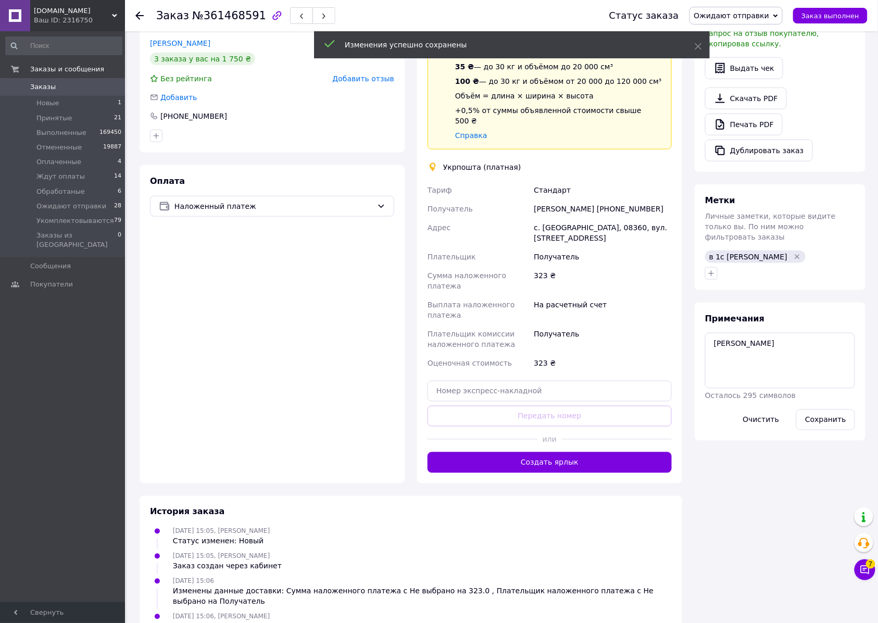
click at [549, 473] on button "Создать ярлык" at bounding box center [550, 462] width 244 height 21
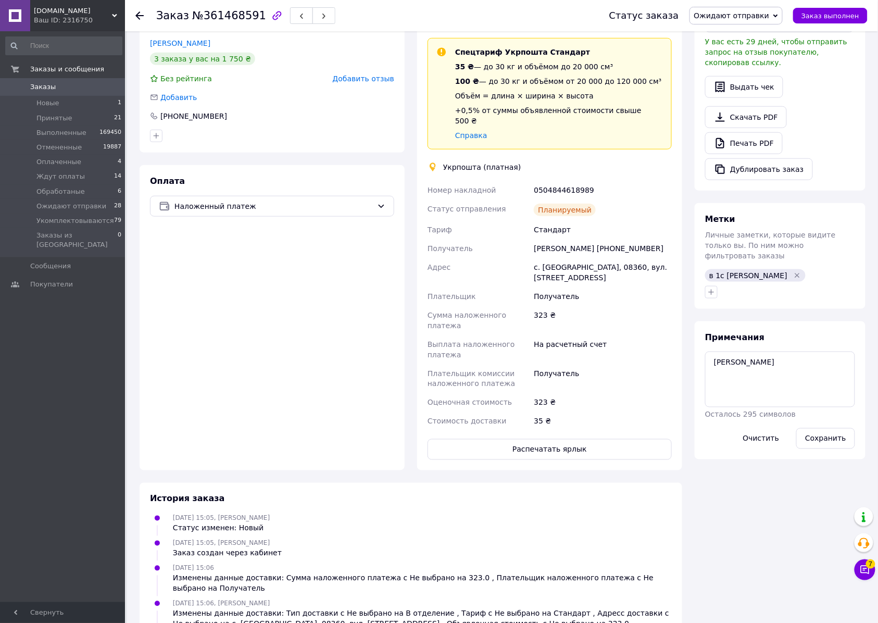
click at [558, 199] on div "0504844618989" at bounding box center [603, 190] width 142 height 19
copy div "0504844618989"
click at [561, 460] on button "Распечатать ярлык" at bounding box center [550, 449] width 244 height 21
click at [44, 86] on span "Заказы" at bounding box center [43, 86] width 26 height 9
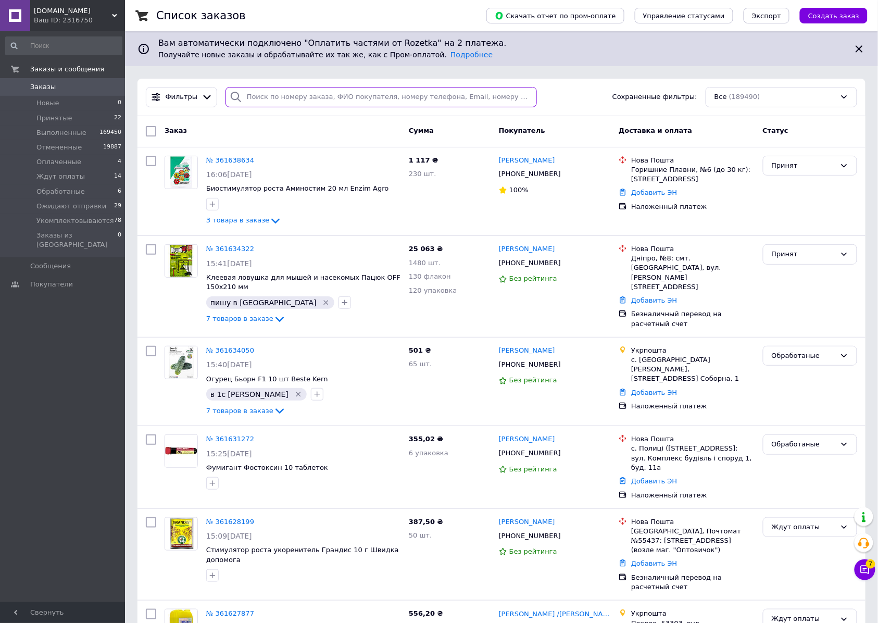
click at [274, 105] on input "search" at bounding box center [380, 97] width 311 height 20
type input "67938"
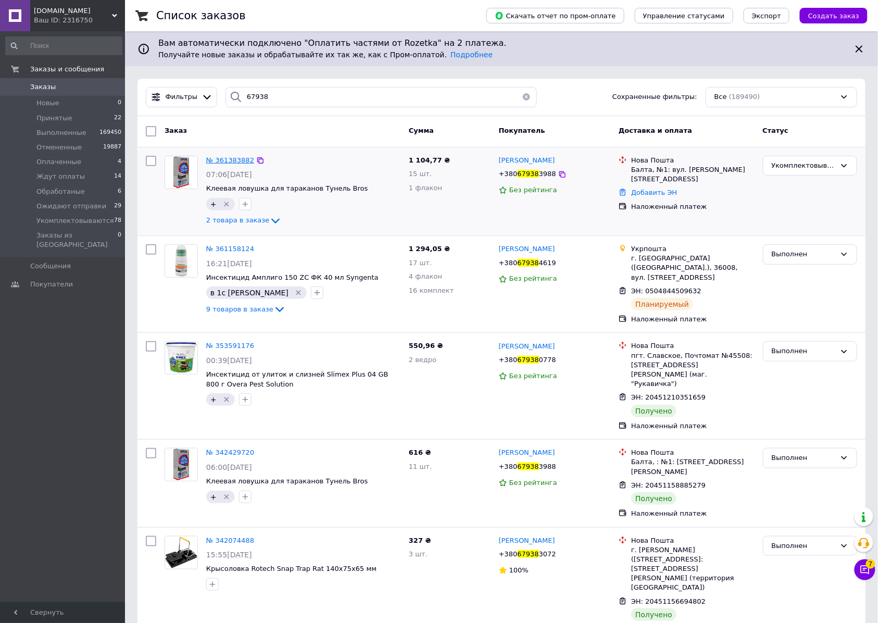
click at [236, 164] on span "№ 361383882" at bounding box center [230, 160] width 48 height 8
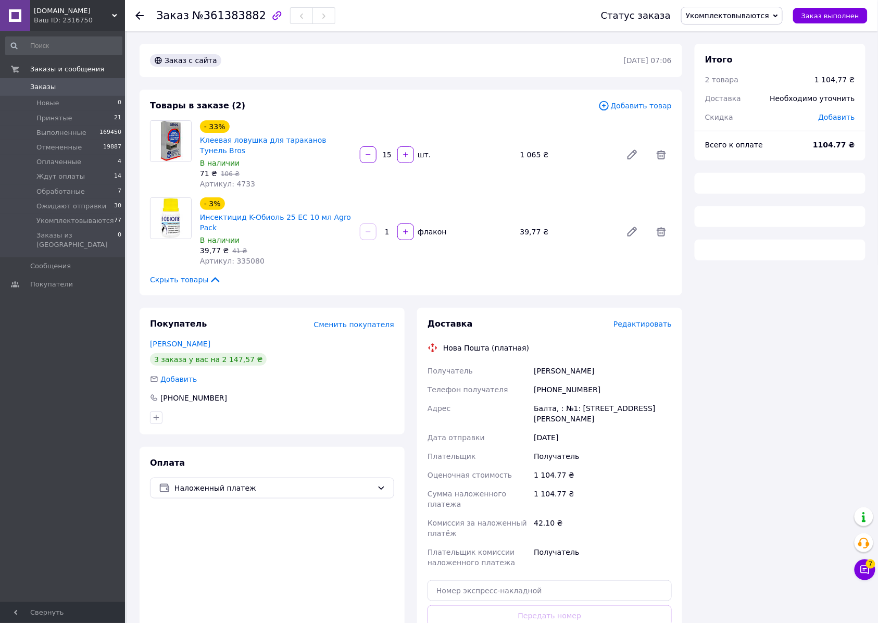
click at [735, 18] on span "Укомплектовываются" at bounding box center [727, 15] width 83 height 8
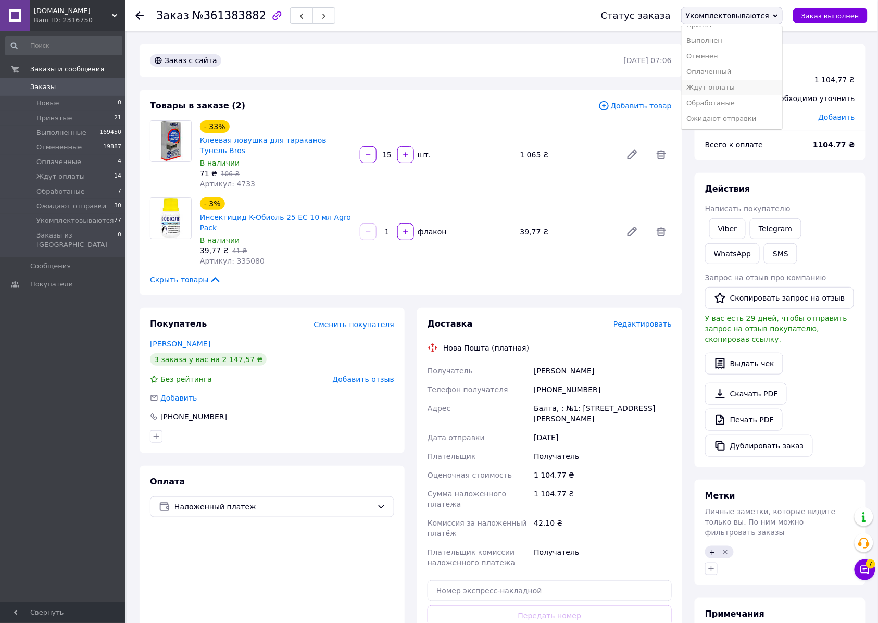
scroll to position [30, 0]
click at [728, 119] on li "Ожидают отправки" at bounding box center [732, 119] width 100 height 16
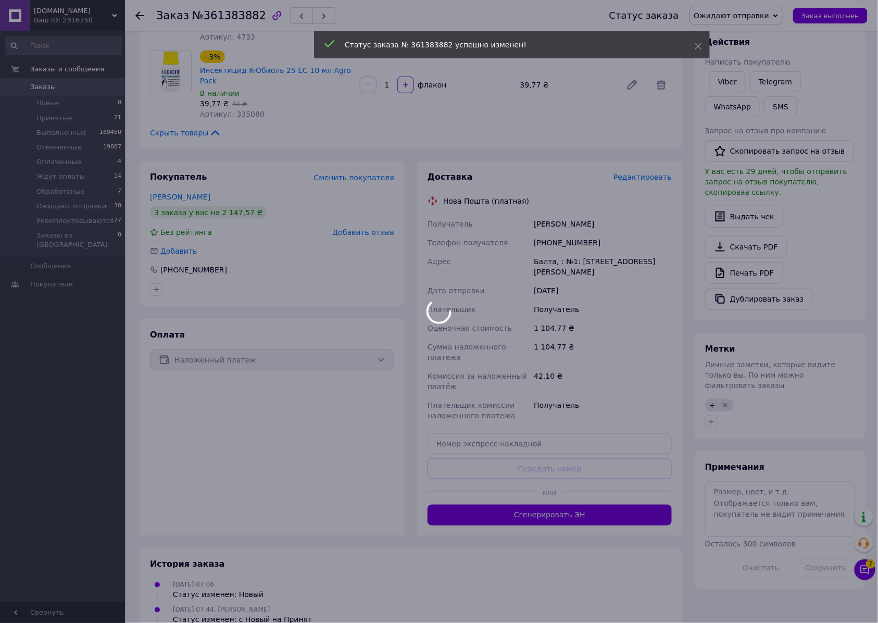
scroll to position [347, 0]
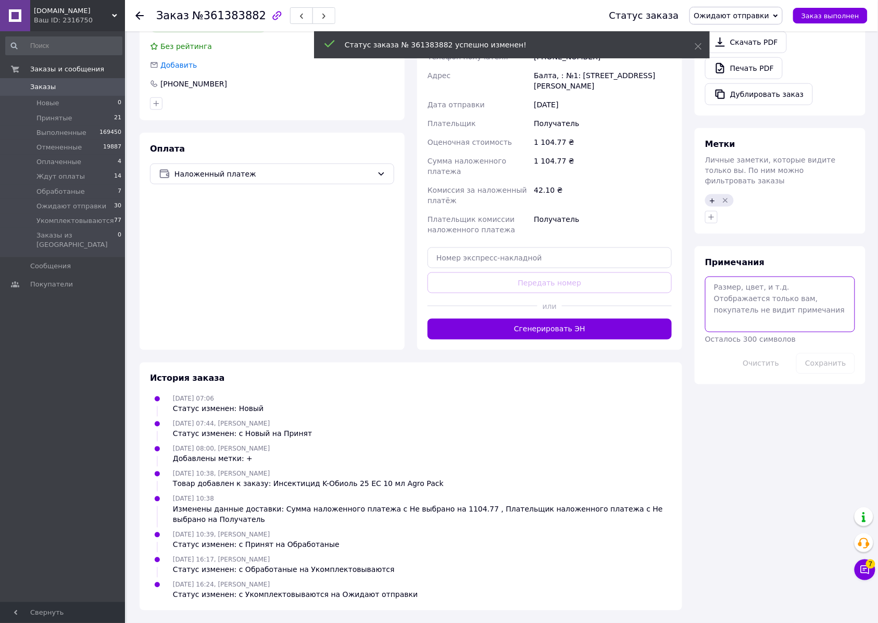
click at [756, 332] on textarea at bounding box center [780, 303] width 150 height 55
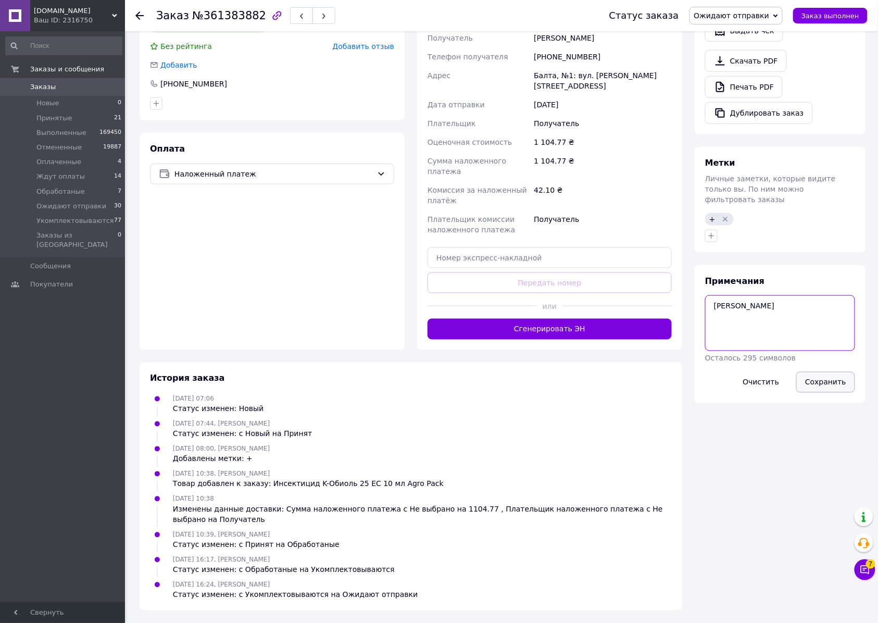
type textarea "[PERSON_NAME]"
click at [844, 393] on button "Сохранить" at bounding box center [825, 382] width 59 height 21
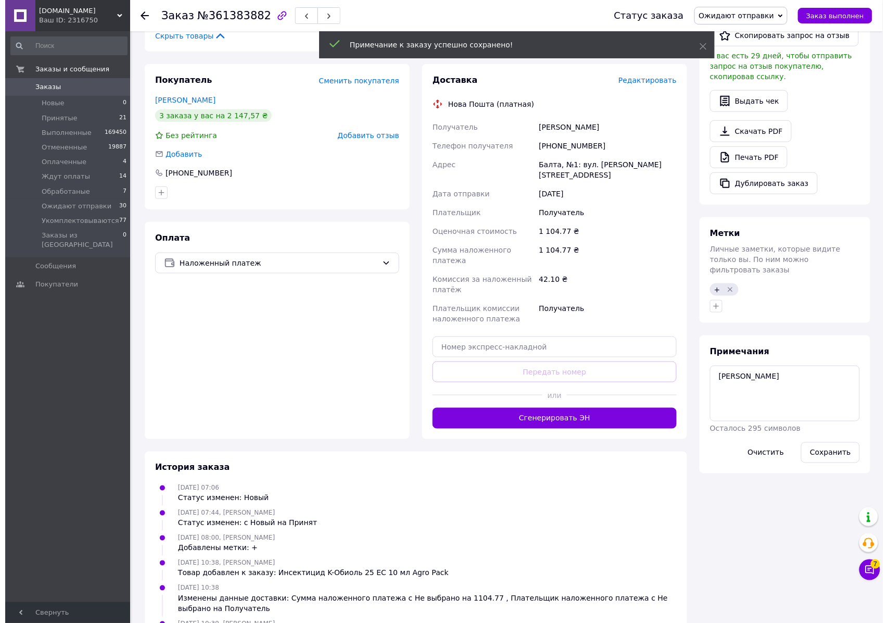
scroll to position [208, 0]
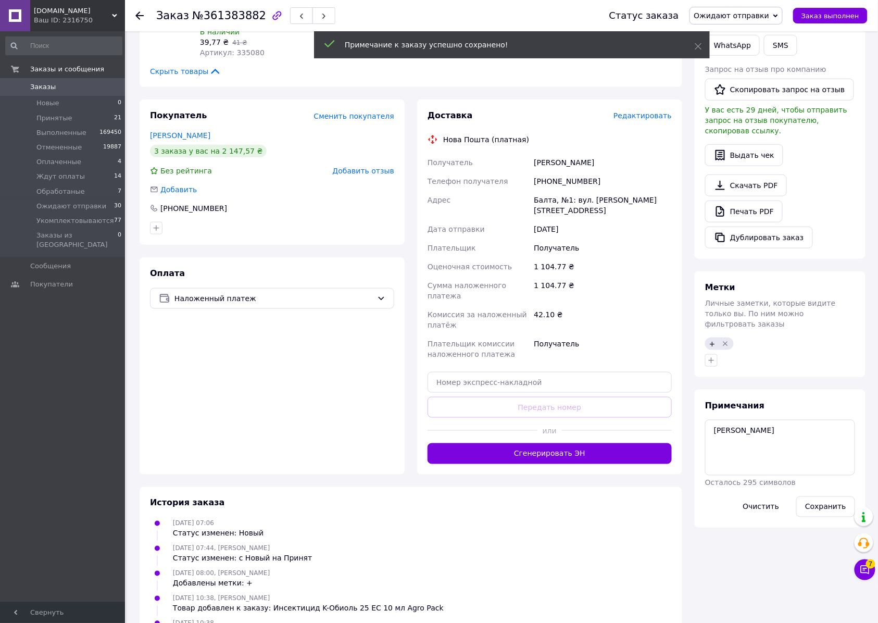
click at [230, 16] on span "№361383882" at bounding box center [229, 15] width 74 height 12
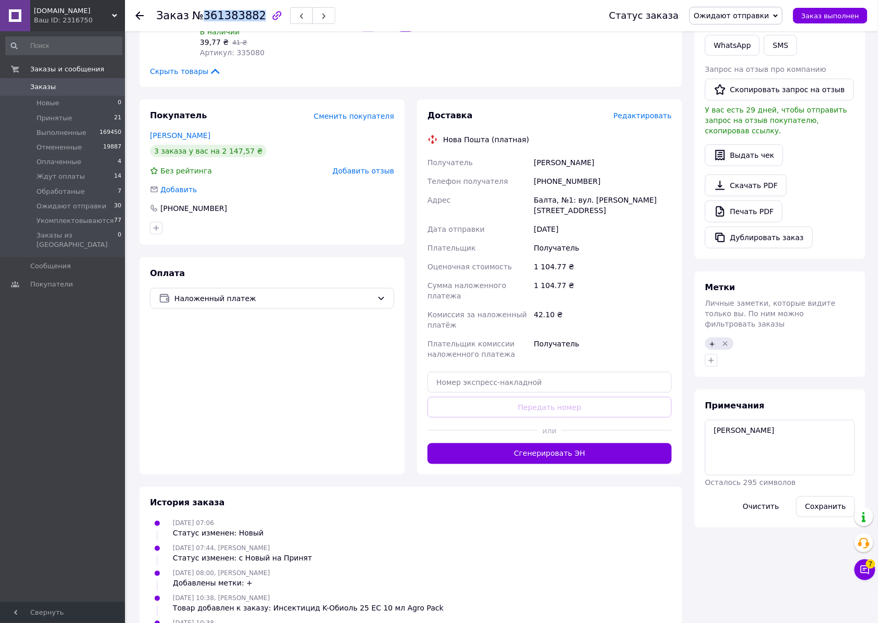
click at [230, 16] on span "№361383882" at bounding box center [229, 15] width 74 height 12
copy span "361383882"
click at [640, 120] on span "Редактировать" at bounding box center [642, 115] width 58 height 8
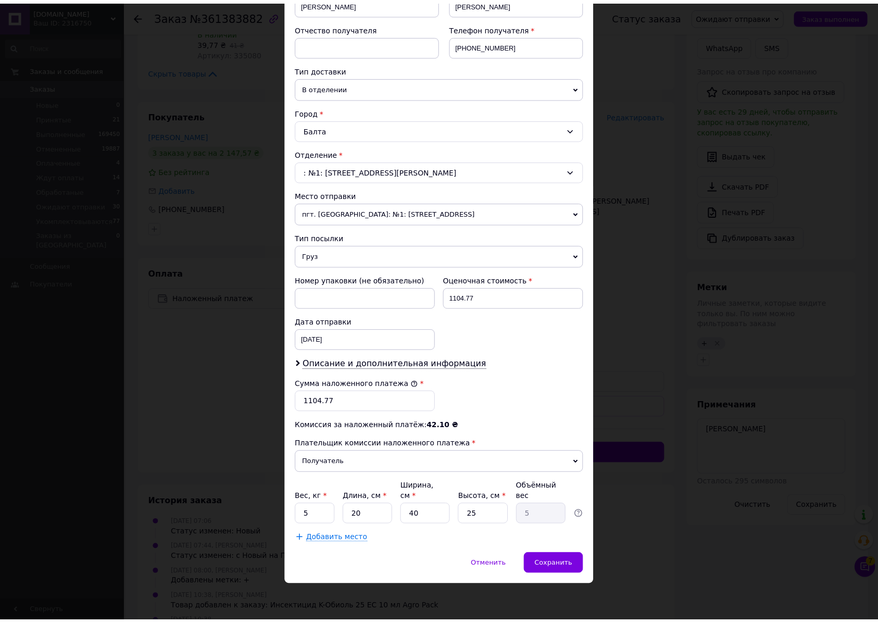
scroll to position [276, 0]
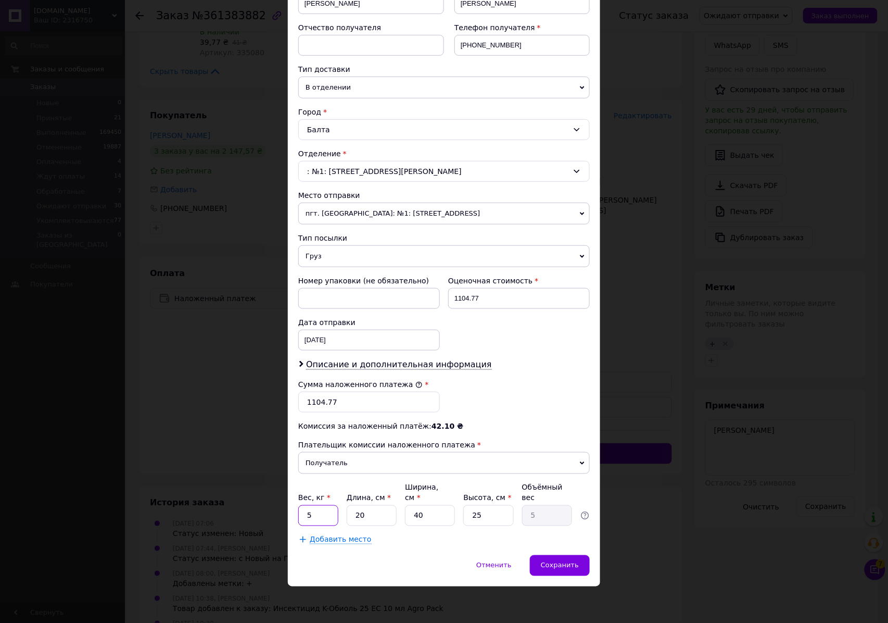
click at [321, 517] on input "5" at bounding box center [318, 515] width 40 height 21
type input "0.8"
type input "3"
type input "0.75"
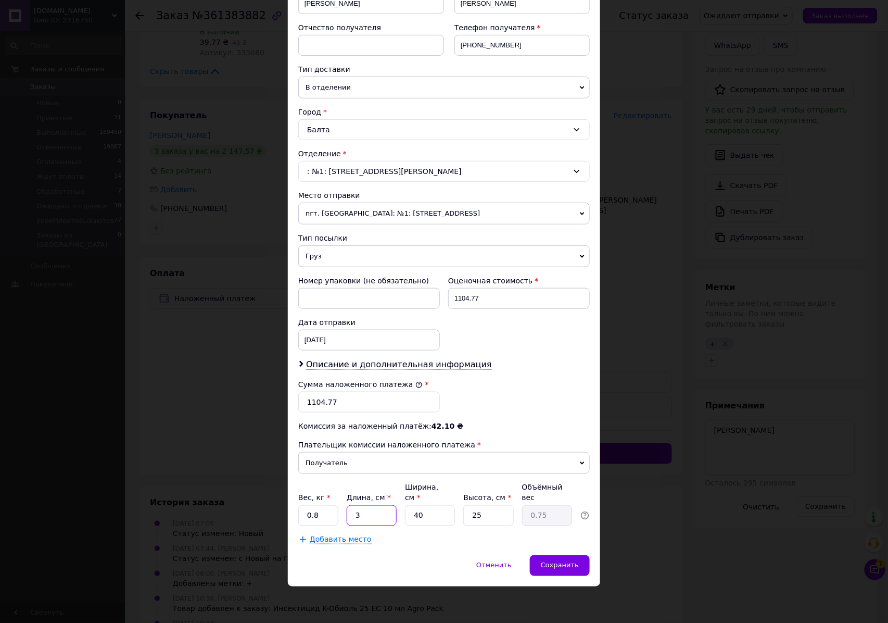
type input "37"
type input "9.25"
type input "37"
type input "1"
type input "0.23"
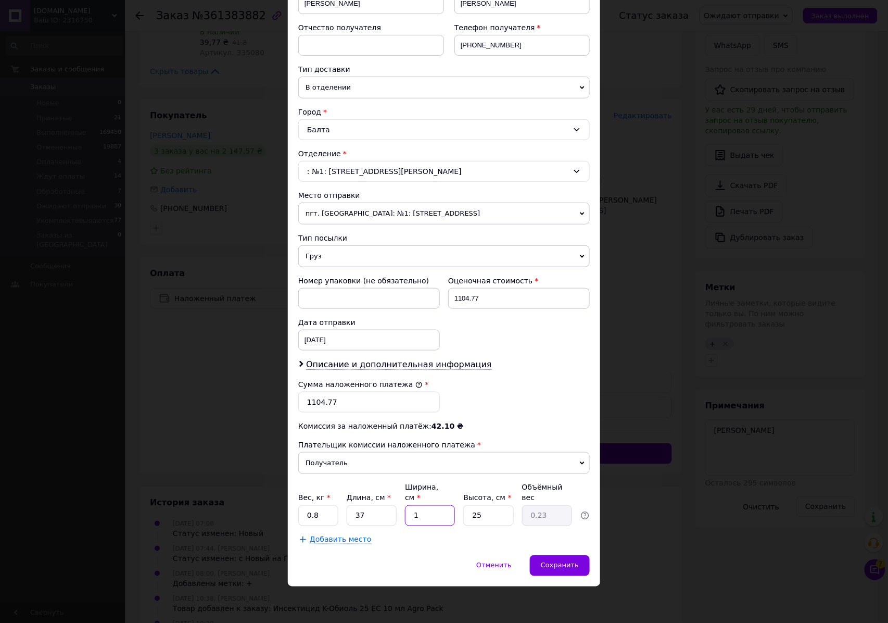
type input "15"
type input "3.47"
type input "15"
type input "1"
type input "0.14"
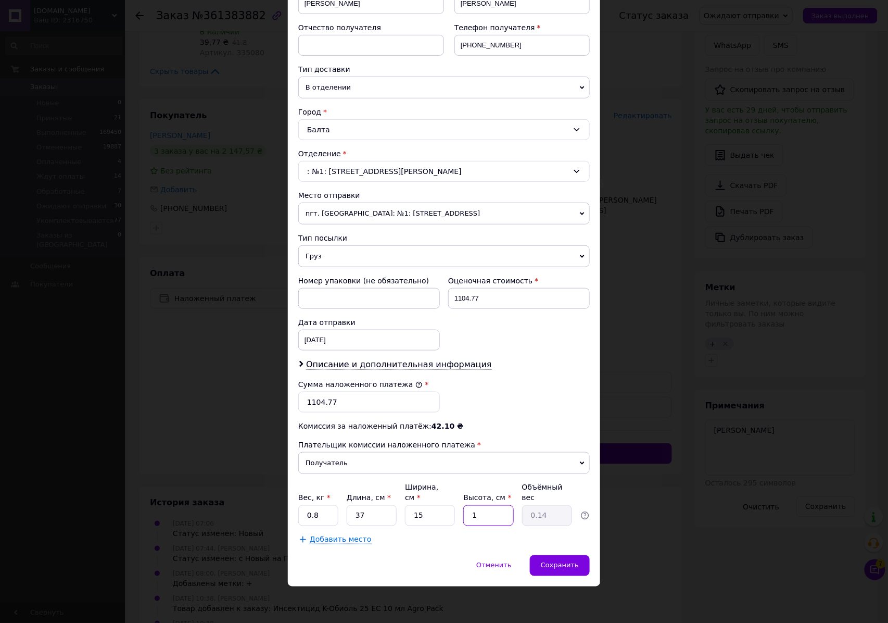
type input "14"
type input "1.94"
type input "14"
click at [558, 561] on span "Сохранить" at bounding box center [560, 565] width 38 height 8
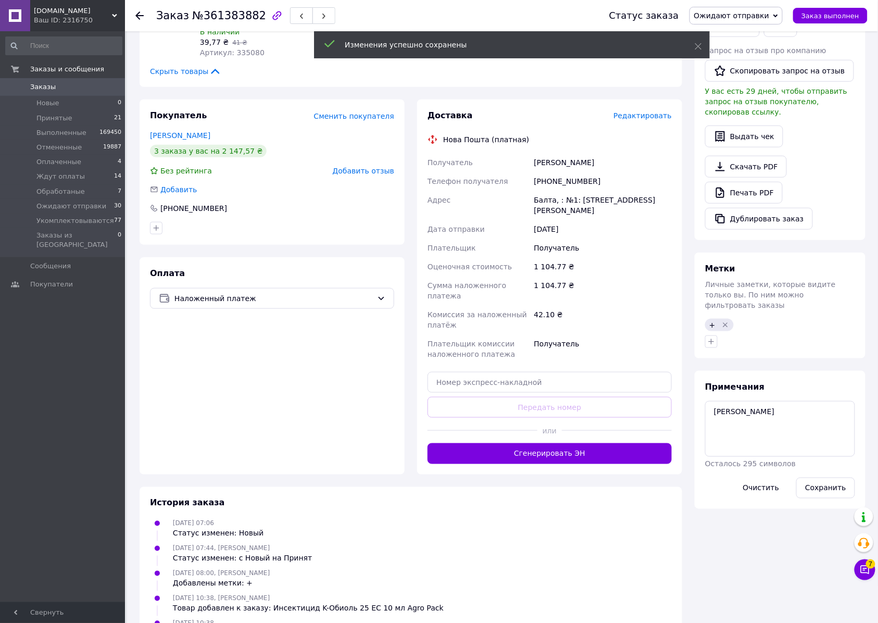
scroll to position [64, 0]
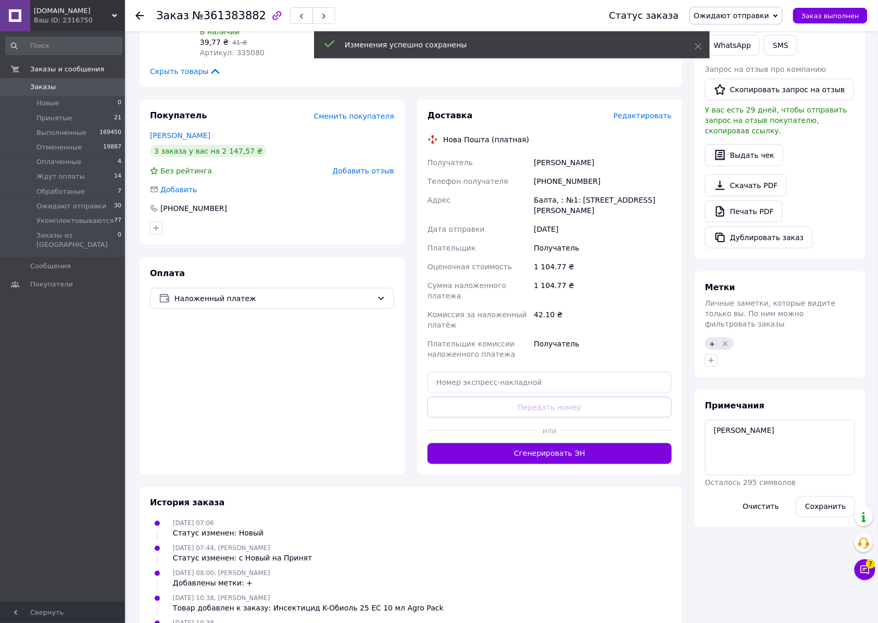
click at [545, 464] on button "Сгенерировать ЭН" at bounding box center [550, 453] width 244 height 21
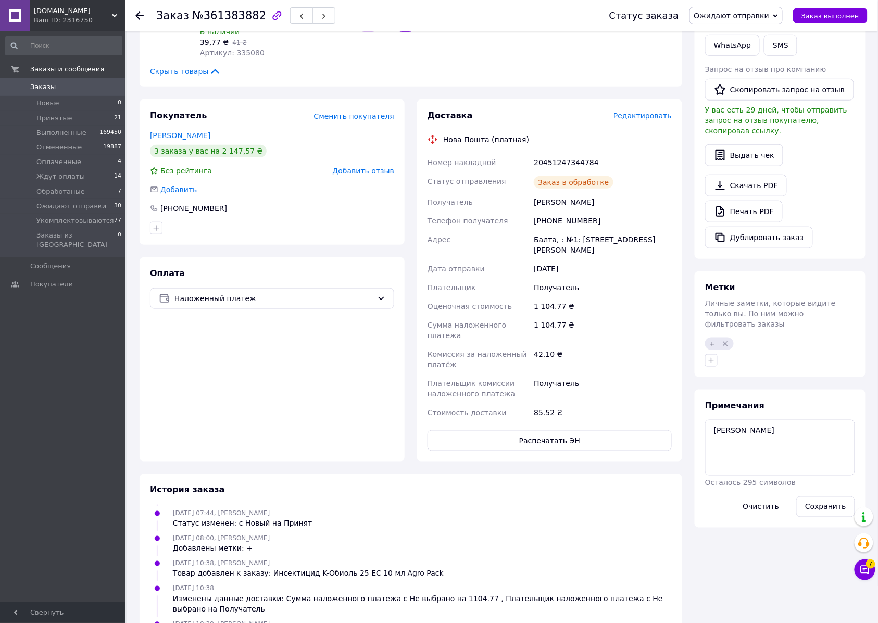
scroll to position [94, 0]
click at [569, 172] on div "20451247344784" at bounding box center [603, 162] width 142 height 19
copy div "20451247344784"
click at [556, 451] on button "Распечатать ЭН" at bounding box center [550, 440] width 244 height 21
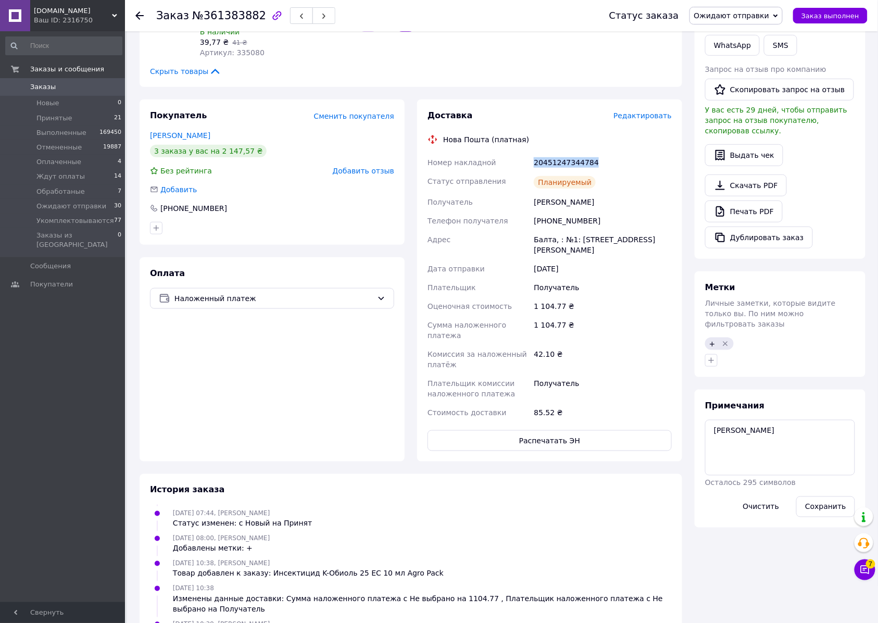
click at [40, 87] on span "Заказы" at bounding box center [43, 86] width 26 height 9
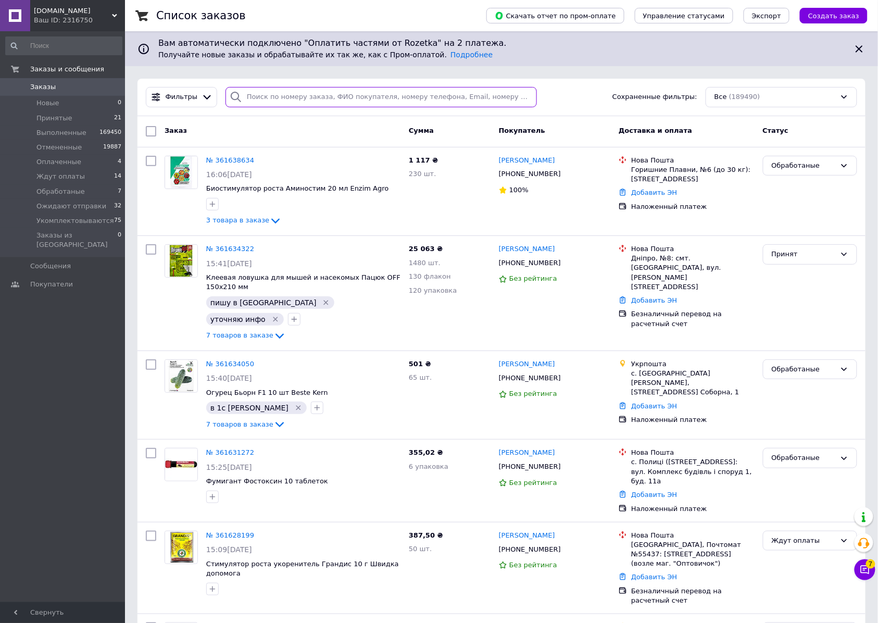
click at [263, 100] on input "search" at bounding box center [380, 97] width 311 height 20
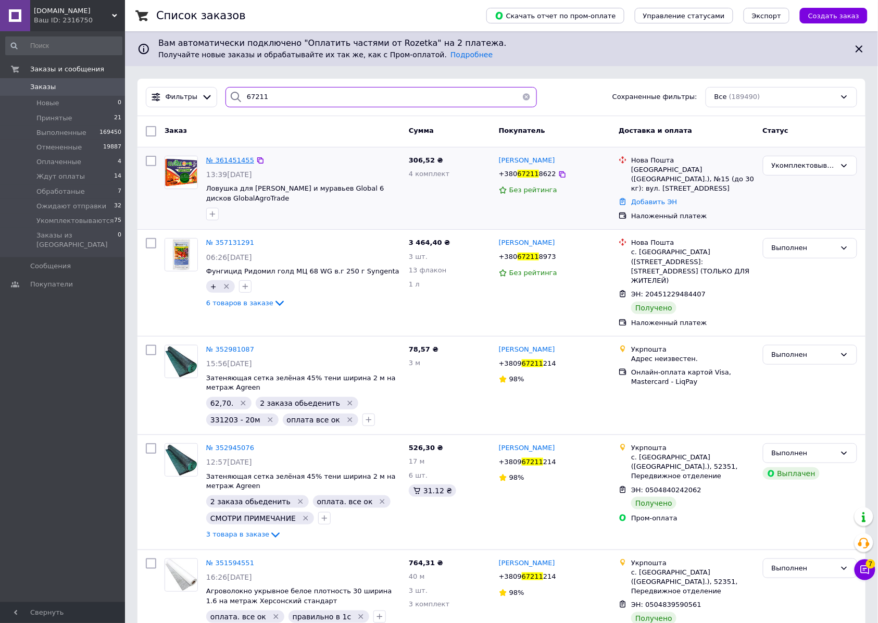
type input "67211"
click at [230, 164] on span "№ 361451455" at bounding box center [230, 160] width 48 height 8
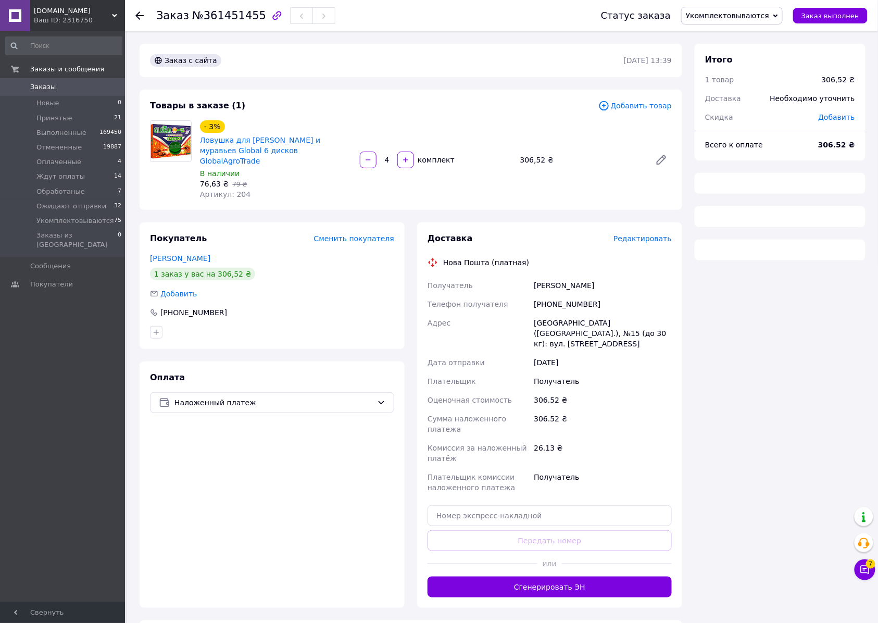
click at [732, 18] on span "Укомплектовываются" at bounding box center [727, 15] width 83 height 8
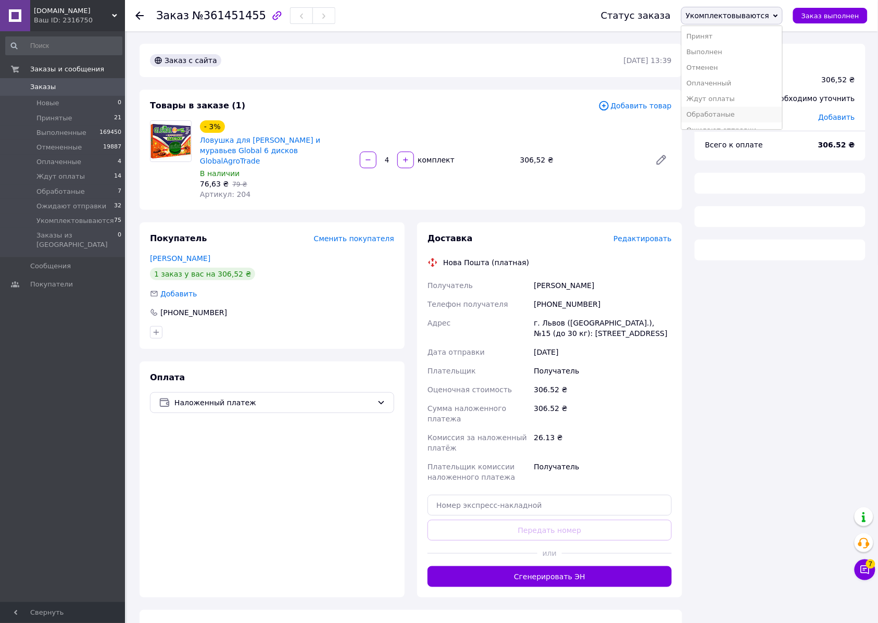
scroll to position [30, 0]
click at [715, 115] on li "Ожидают отправки" at bounding box center [732, 119] width 100 height 16
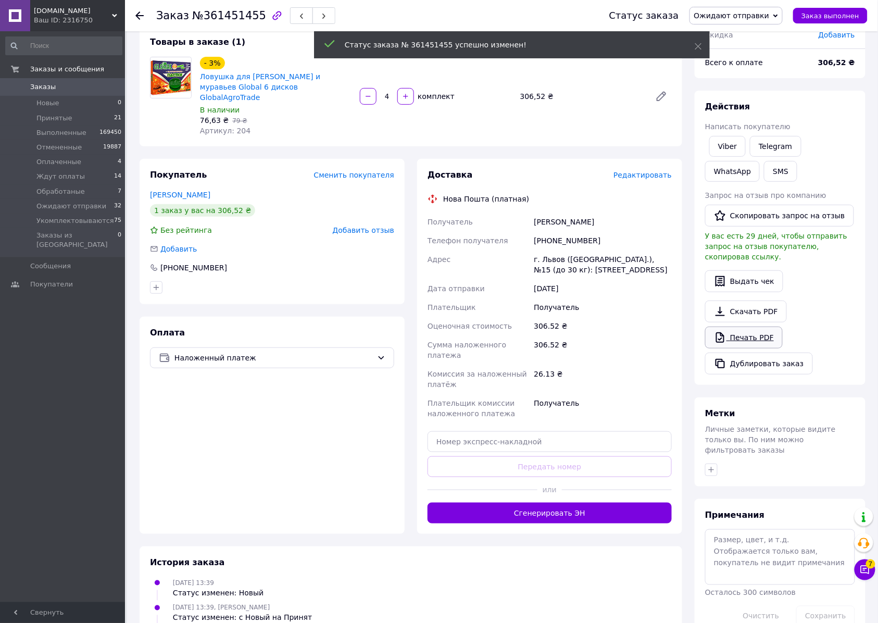
scroll to position [218, 0]
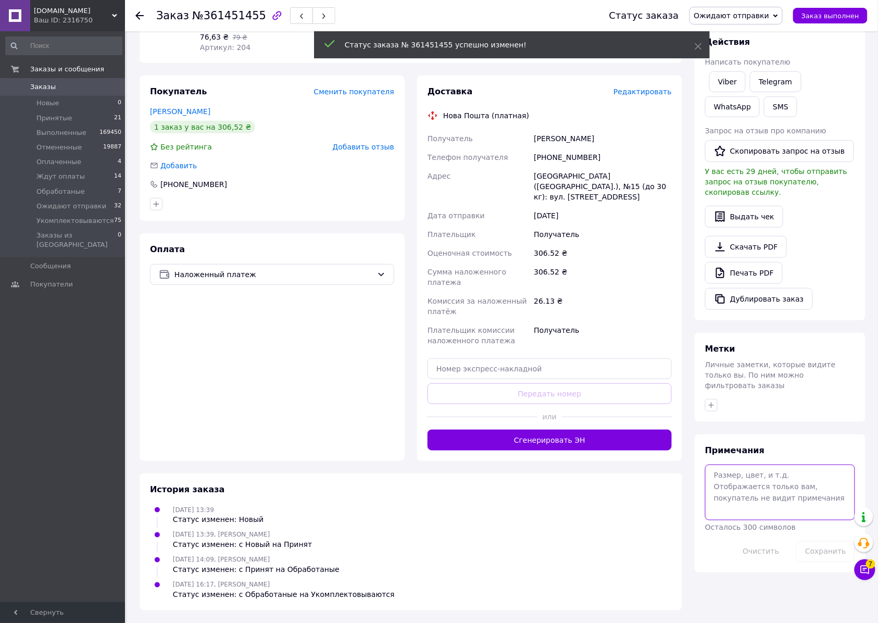
click at [763, 486] on textarea at bounding box center [780, 491] width 150 height 55
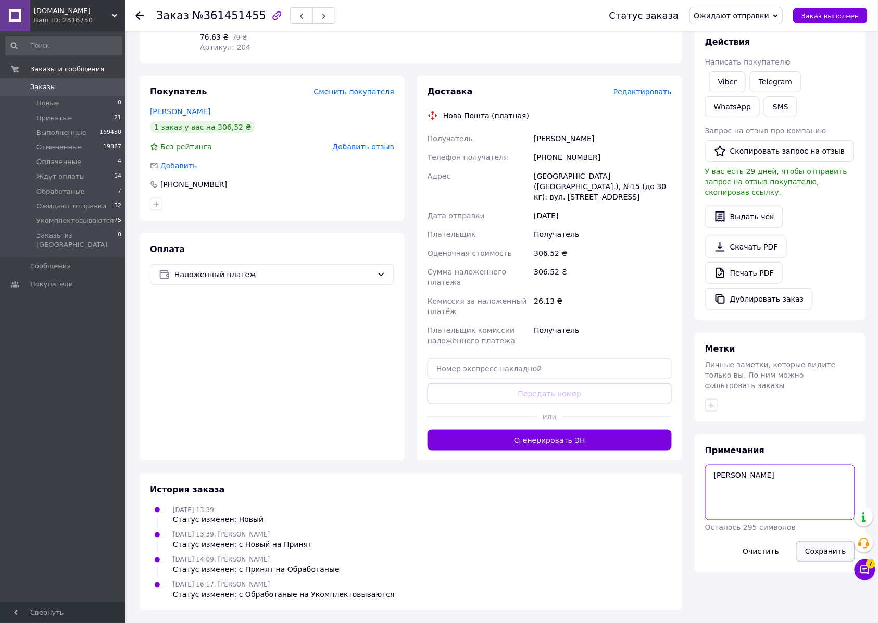
type textarea "[PERSON_NAME]"
click at [829, 550] on button "Сохранить" at bounding box center [825, 551] width 59 height 21
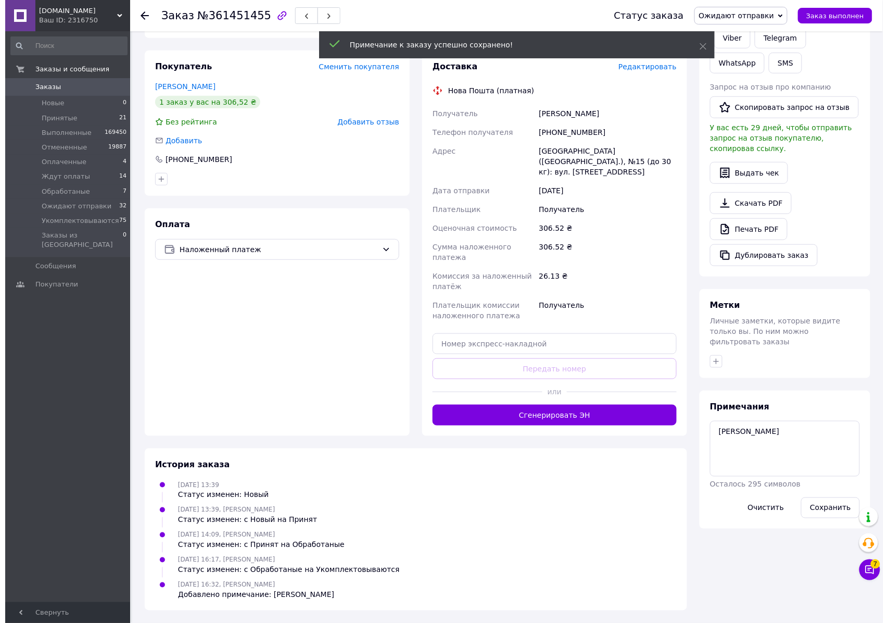
scroll to position [79, 0]
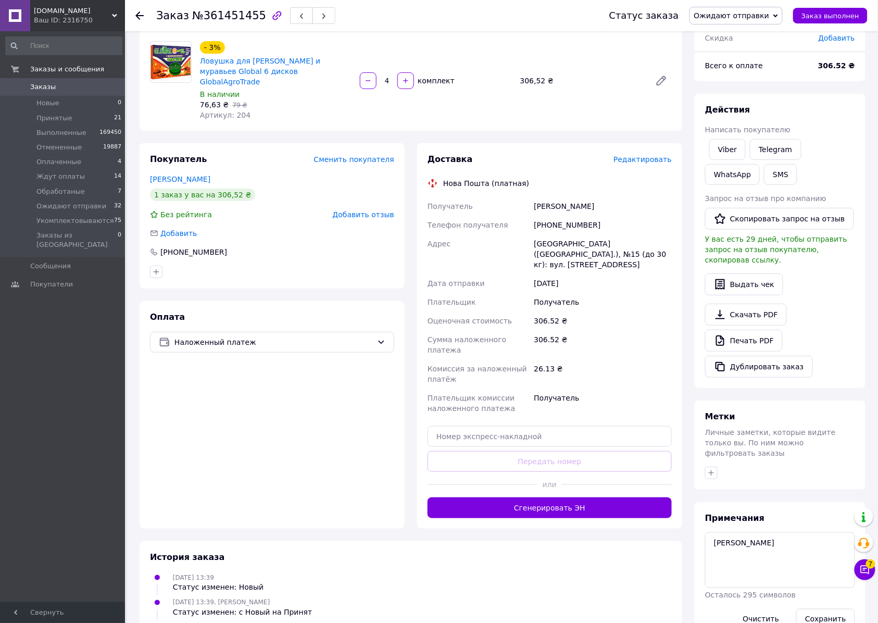
click at [231, 15] on span "№361451455" at bounding box center [229, 15] width 74 height 12
copy span "361451455"
click at [634, 164] on span "Редактировать" at bounding box center [642, 159] width 58 height 8
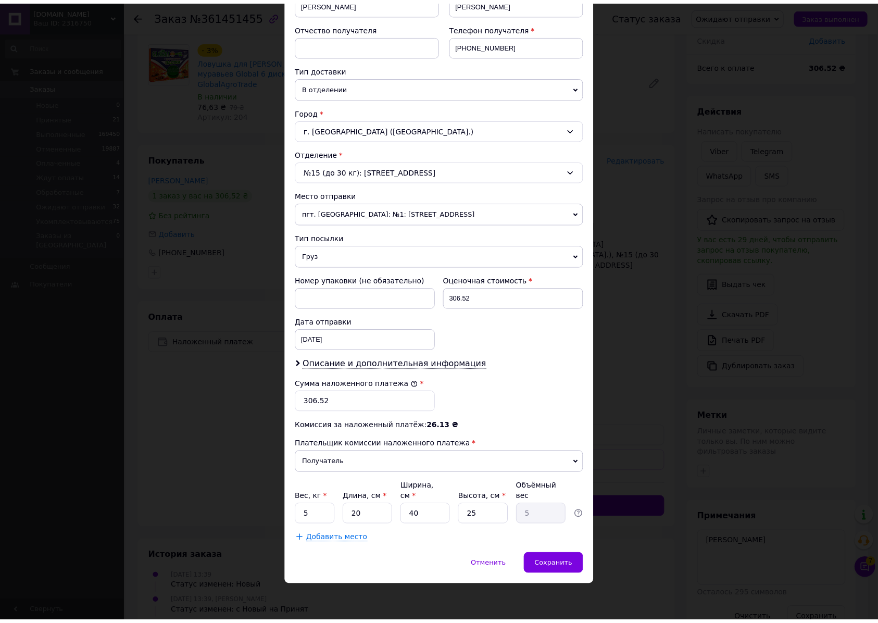
scroll to position [276, 0]
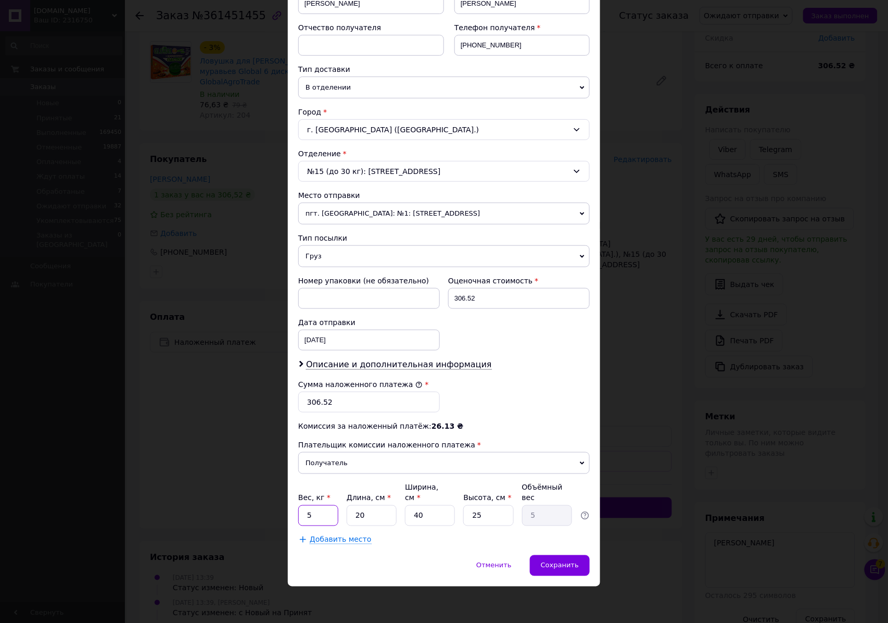
click at [315, 509] on input "5" at bounding box center [318, 515] width 40 height 21
type input "1"
type input "2"
type input "0.5"
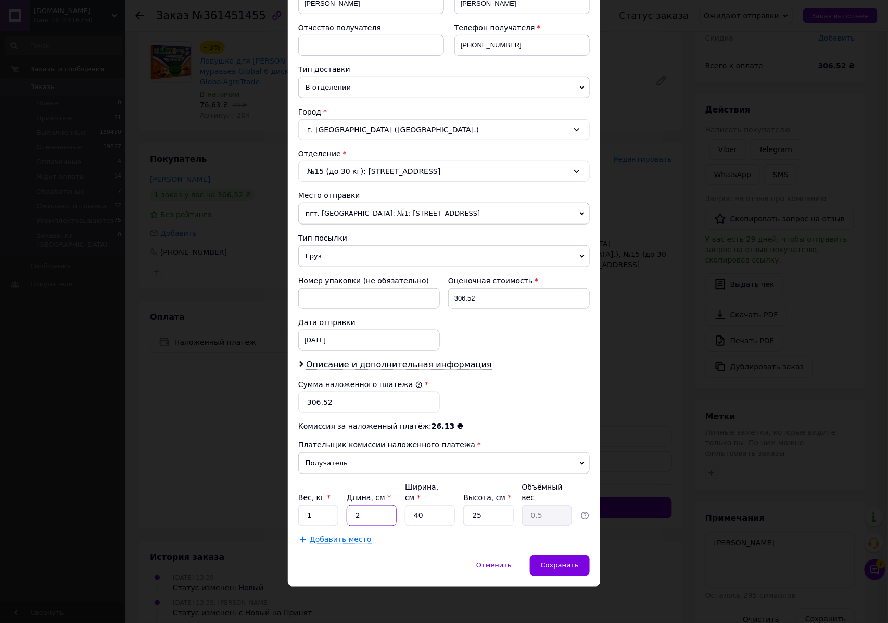
type input "20"
type input "5"
type input "2"
type input "0.25"
type input "20"
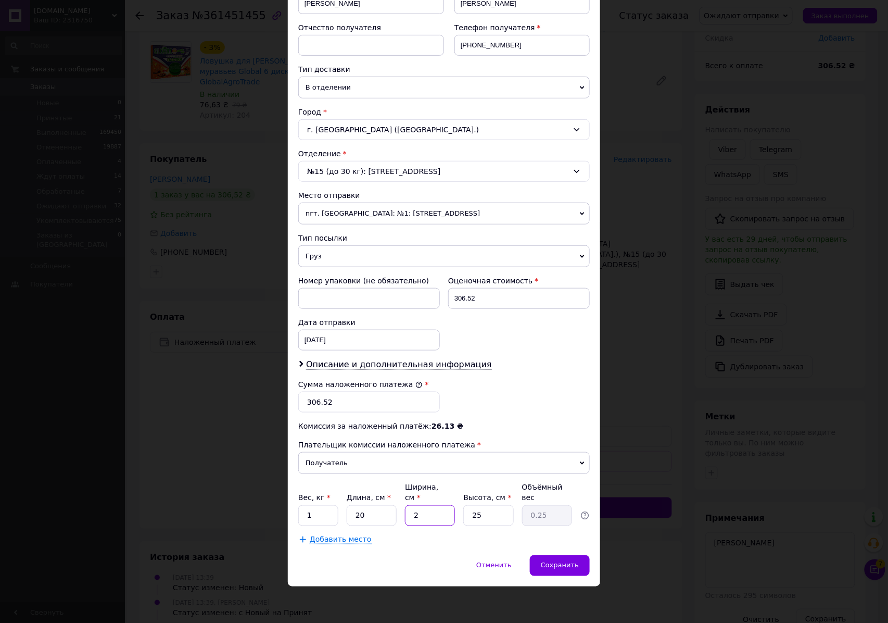
type input "2.5"
type input "20"
type input "1"
type input "0.1"
type input "10"
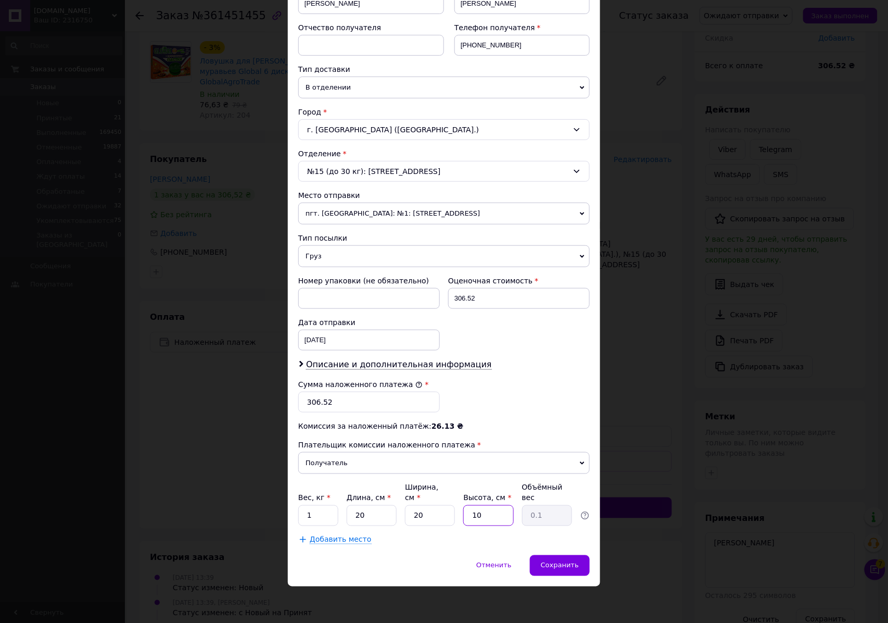
type input "1"
type input "10"
click at [562, 562] on span "Сохранить" at bounding box center [560, 565] width 38 height 8
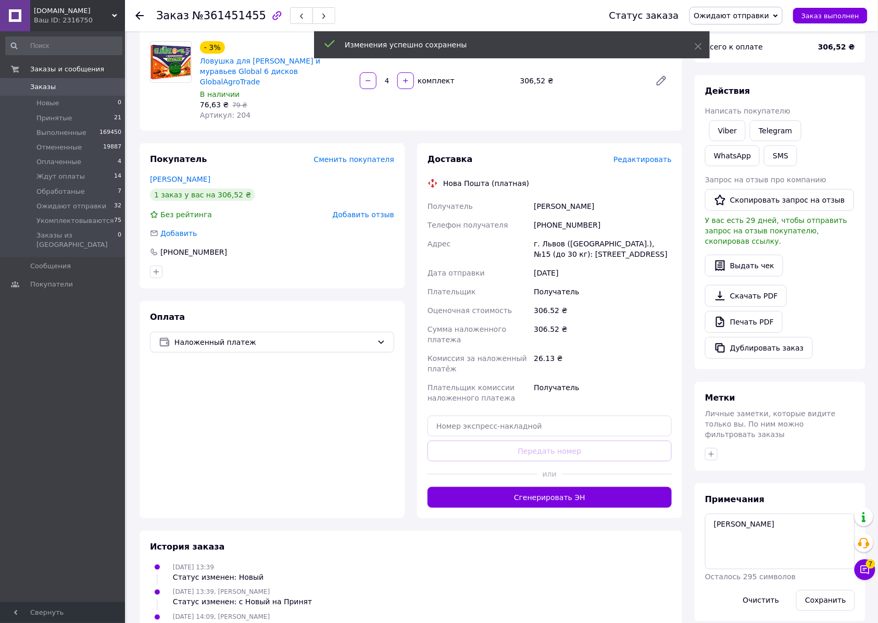
scroll to position [16, 0]
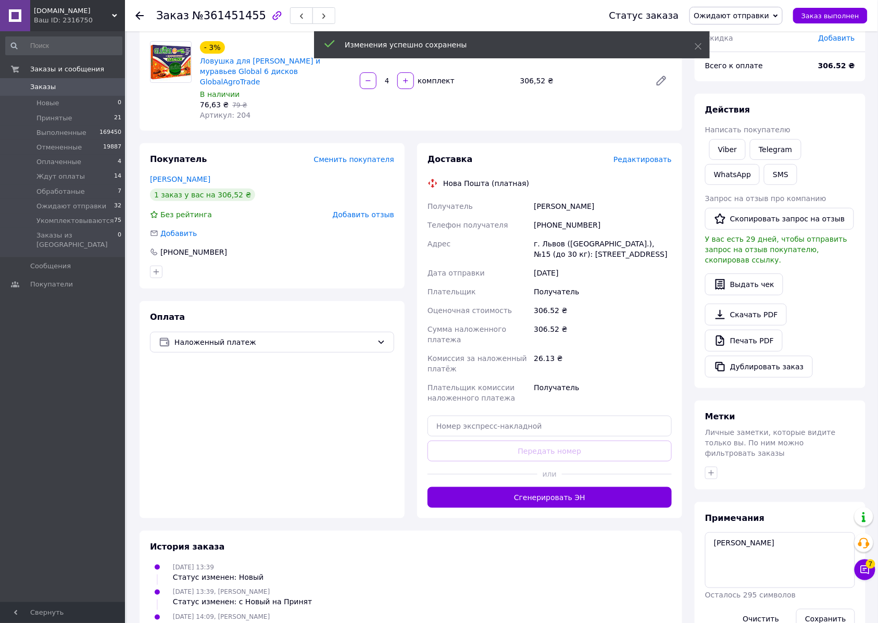
click at [538, 508] on button "Сгенерировать ЭН" at bounding box center [550, 497] width 244 height 21
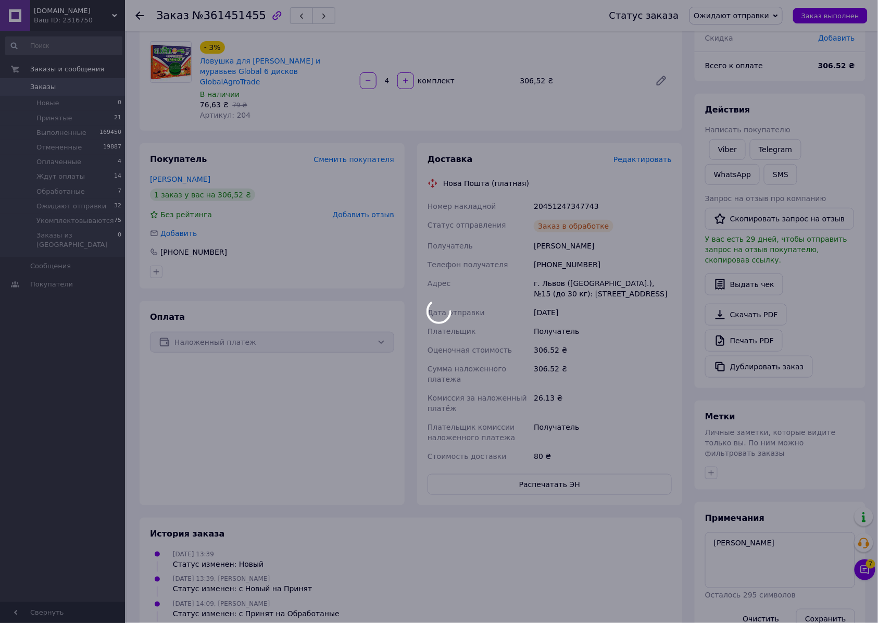
scroll to position [46, 0]
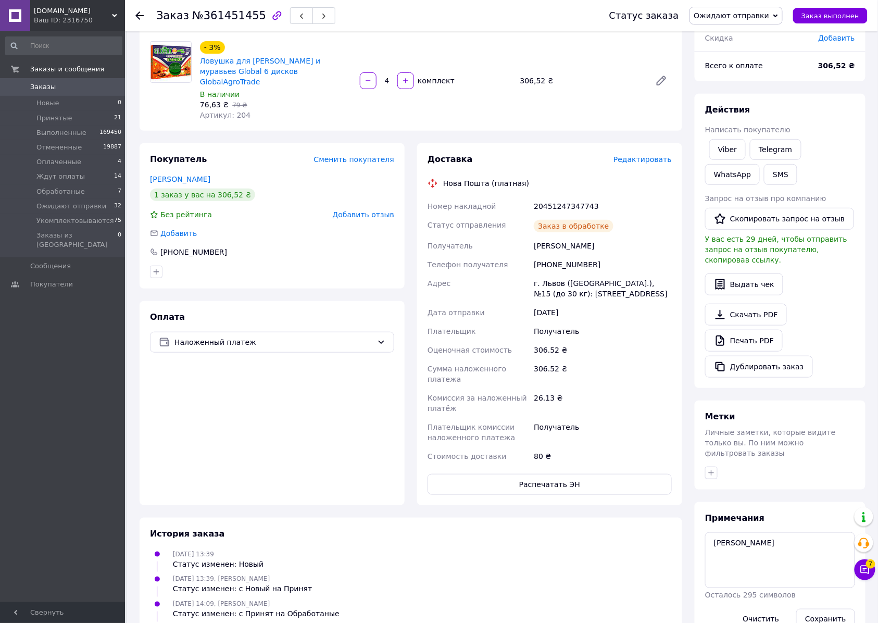
click at [567, 216] on div "20451247347743" at bounding box center [603, 206] width 142 height 19
copy div "20451247347743"
click at [528, 495] on button "Распечатать ЭН" at bounding box center [550, 484] width 244 height 21
click at [45, 85] on span "Заказы" at bounding box center [43, 86] width 26 height 9
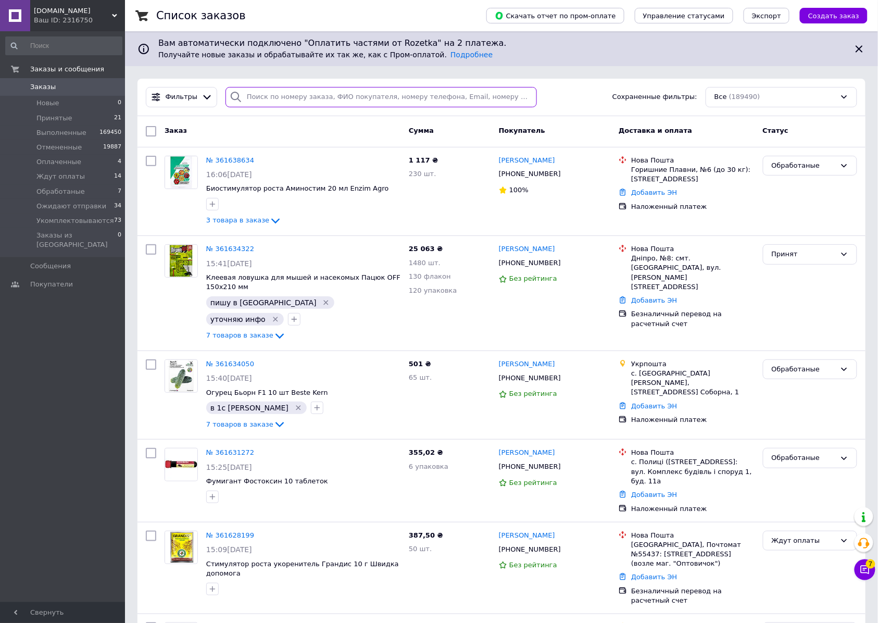
click at [268, 100] on input "search" at bounding box center [380, 97] width 311 height 20
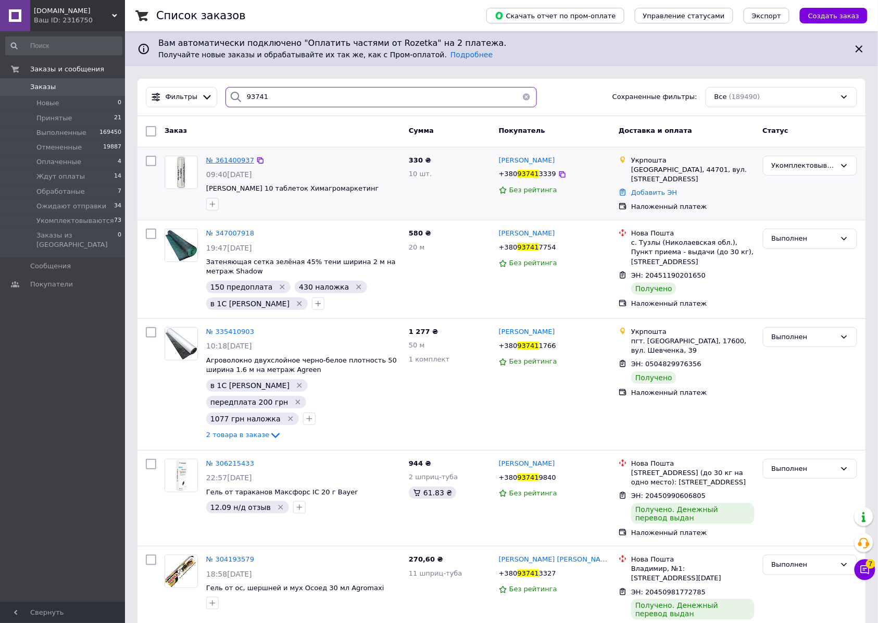
type input "93741"
click at [219, 163] on span "№ 361400937" at bounding box center [230, 160] width 48 height 8
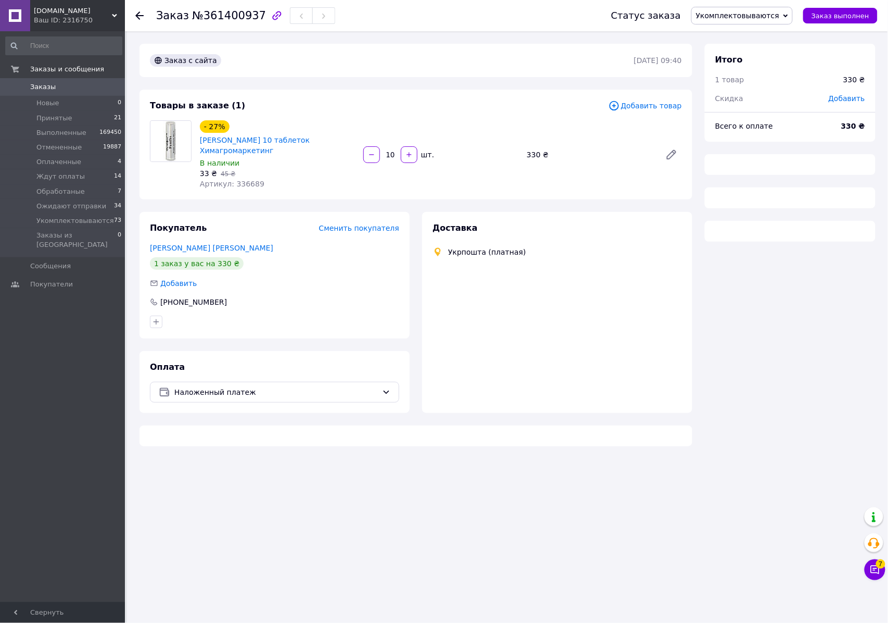
click at [736, 19] on span "Укомплектовываются" at bounding box center [737, 15] width 83 height 8
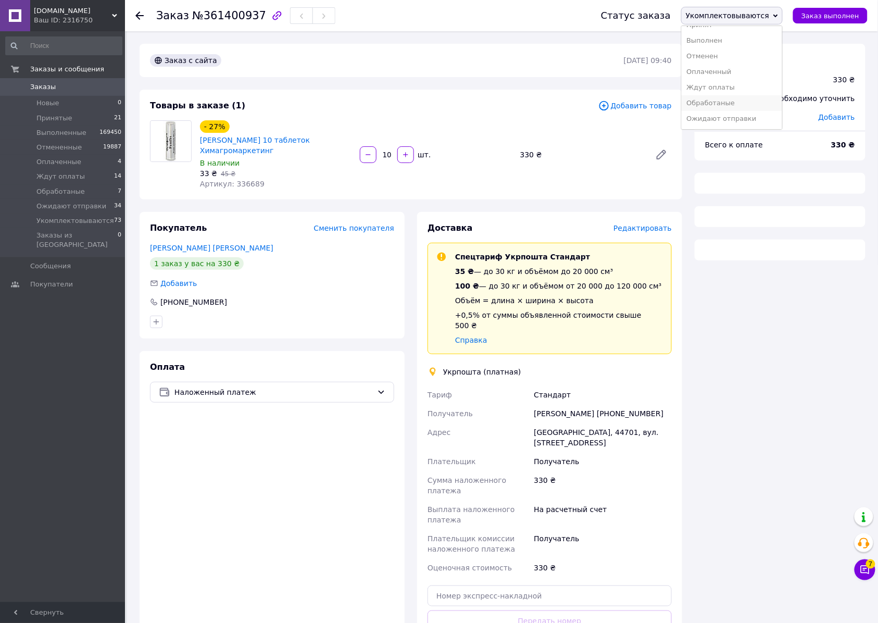
scroll to position [30, 0]
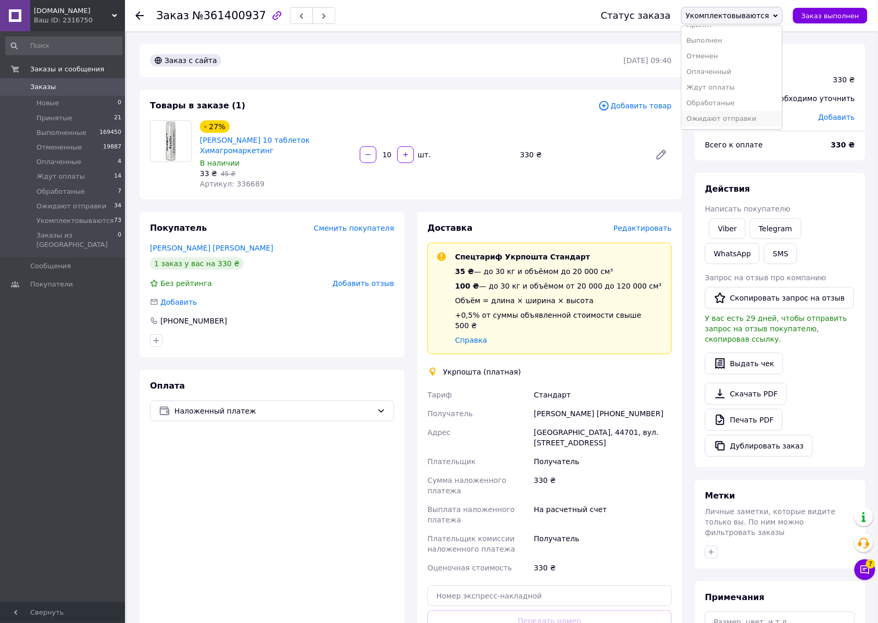
click at [728, 120] on li "Ожидают отправки" at bounding box center [732, 119] width 100 height 16
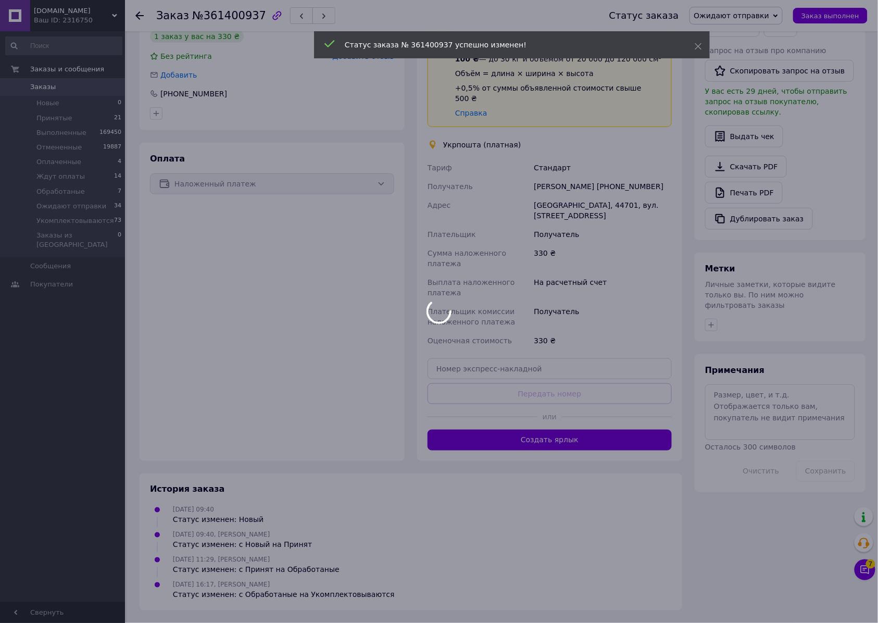
scroll to position [361, 0]
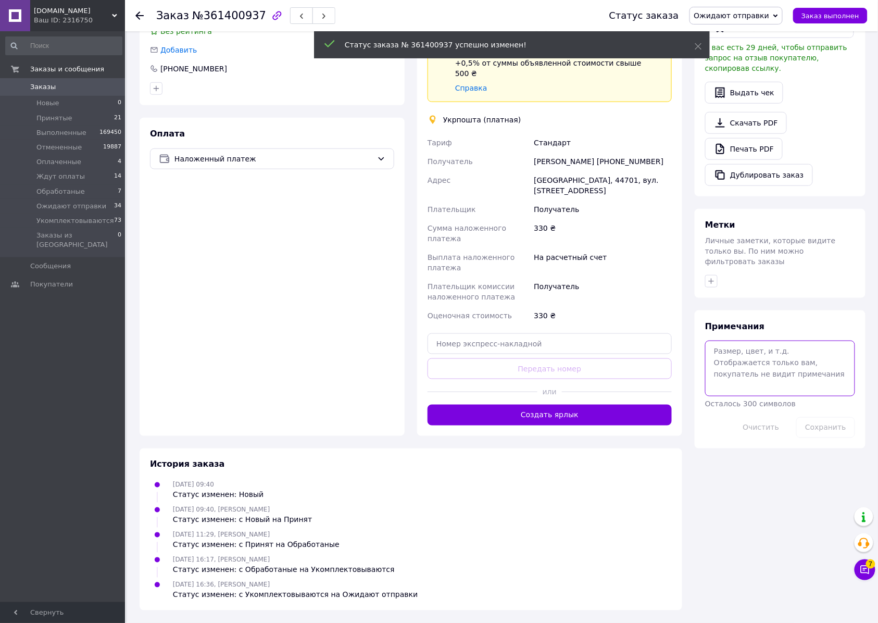
click at [739, 341] on textarea at bounding box center [780, 368] width 150 height 55
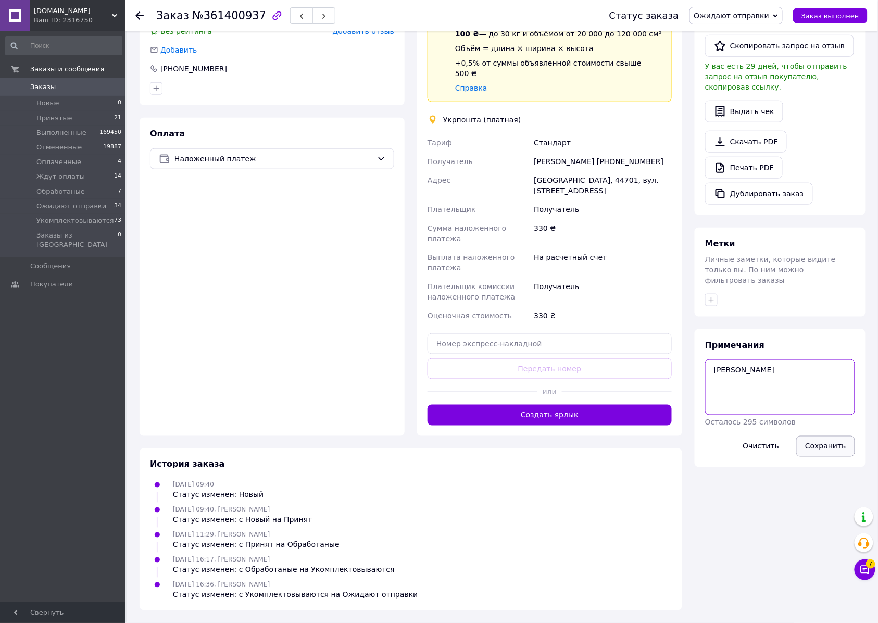
type textarea "[PERSON_NAME]"
click at [821, 436] on button "Сохранить" at bounding box center [825, 446] width 59 height 21
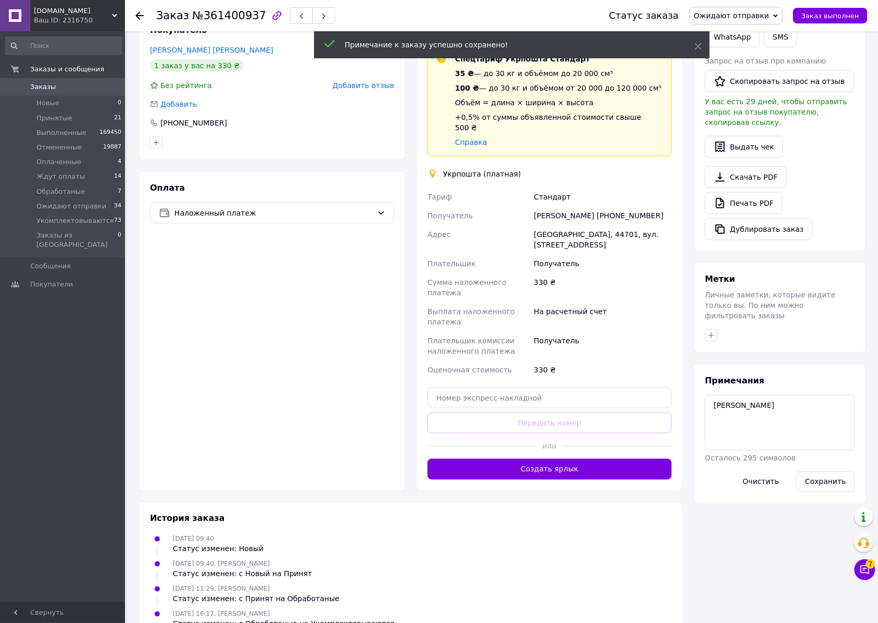
scroll to position [222, 0]
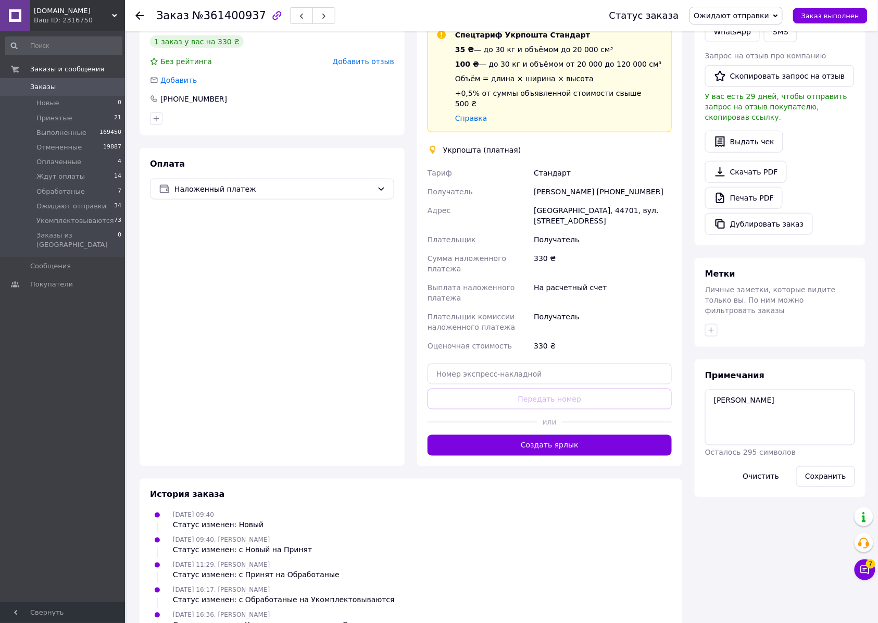
click at [224, 15] on span "№361400937" at bounding box center [229, 15] width 74 height 12
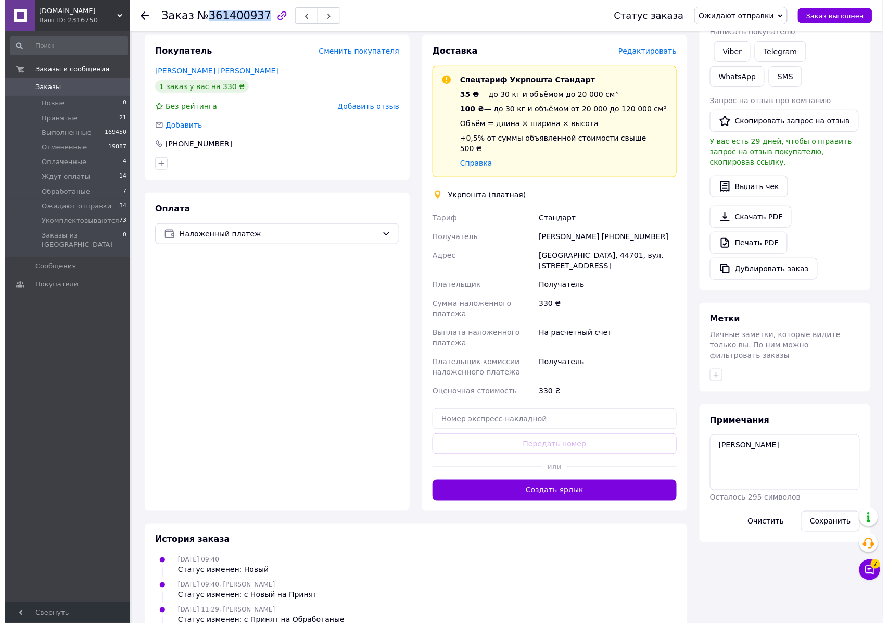
scroll to position [153, 0]
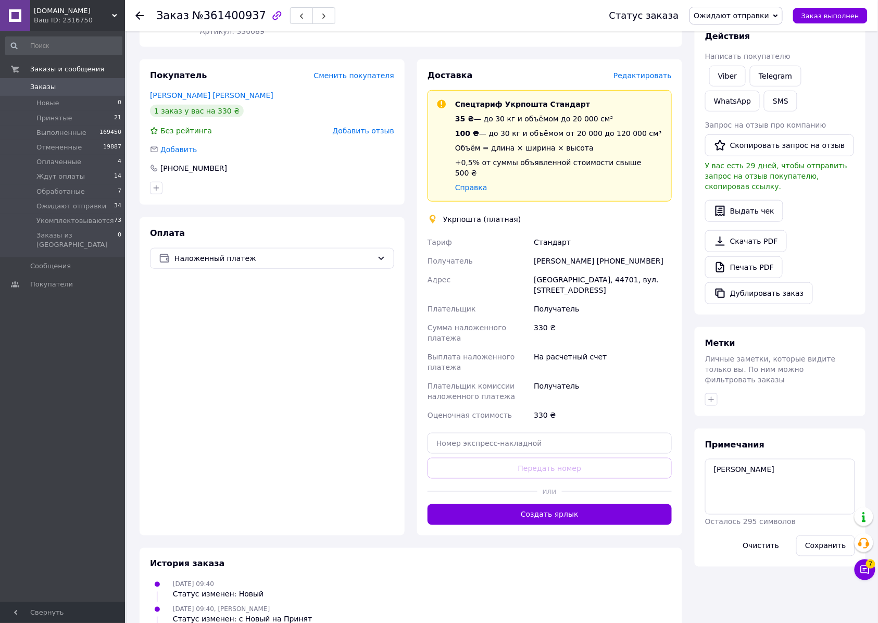
click at [649, 80] on span "Редактировать" at bounding box center [642, 75] width 58 height 8
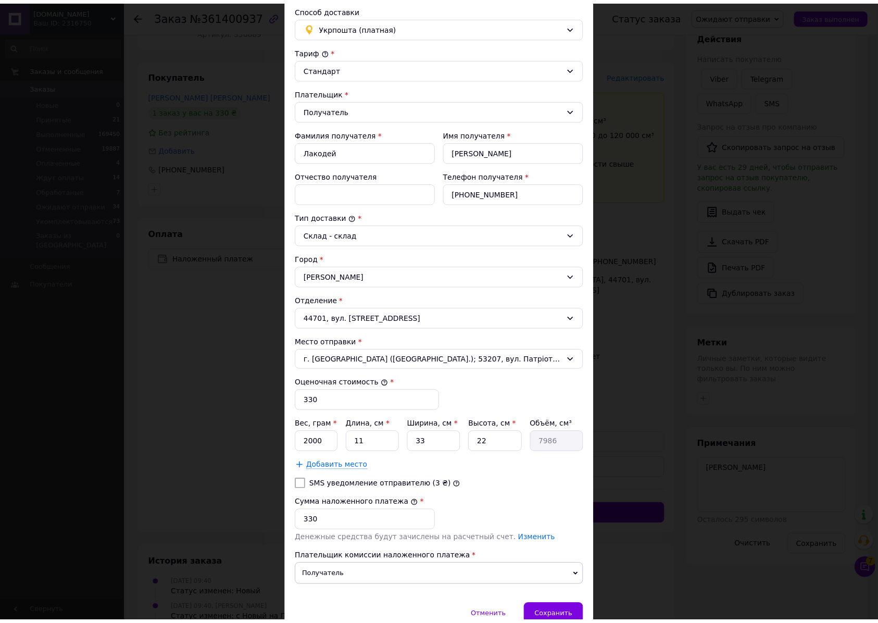
scroll to position [221, 0]
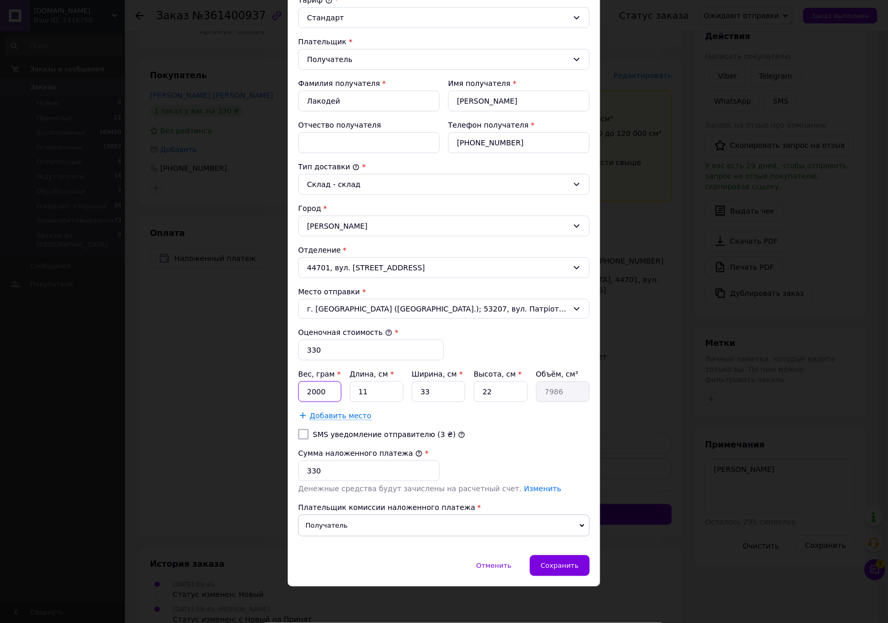
click at [315, 381] on input "2000" at bounding box center [319, 391] width 43 height 21
type input "700"
type input "3"
type input "2178"
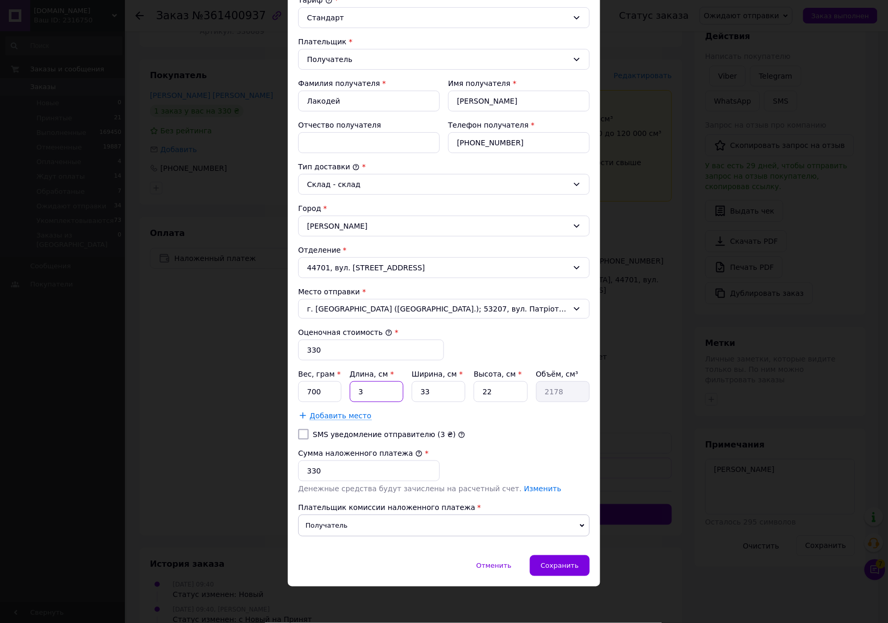
type input "35"
type input "25410"
type input "35"
type input "2"
type input "1540"
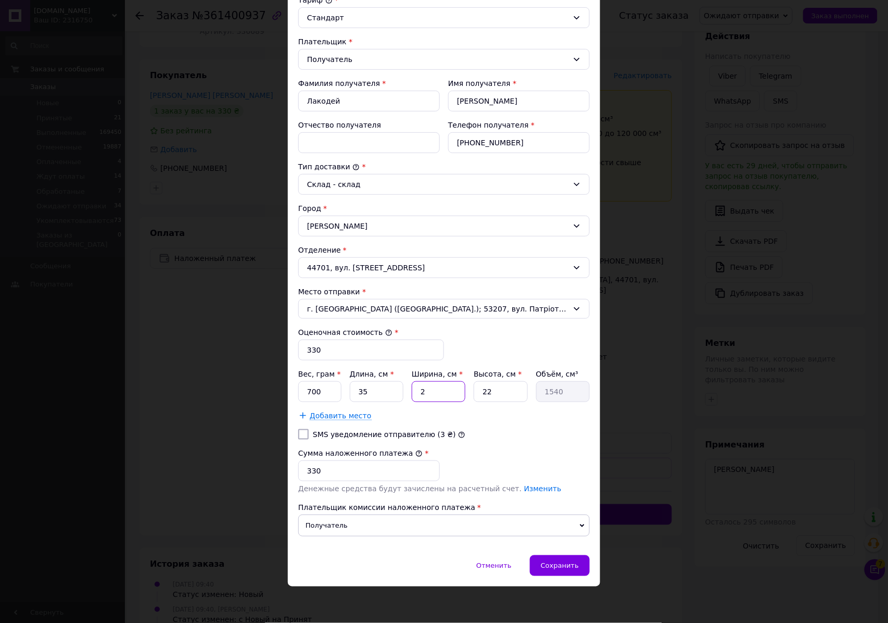
type input "22"
type input "16940"
type input "22"
type input "1"
type input "770"
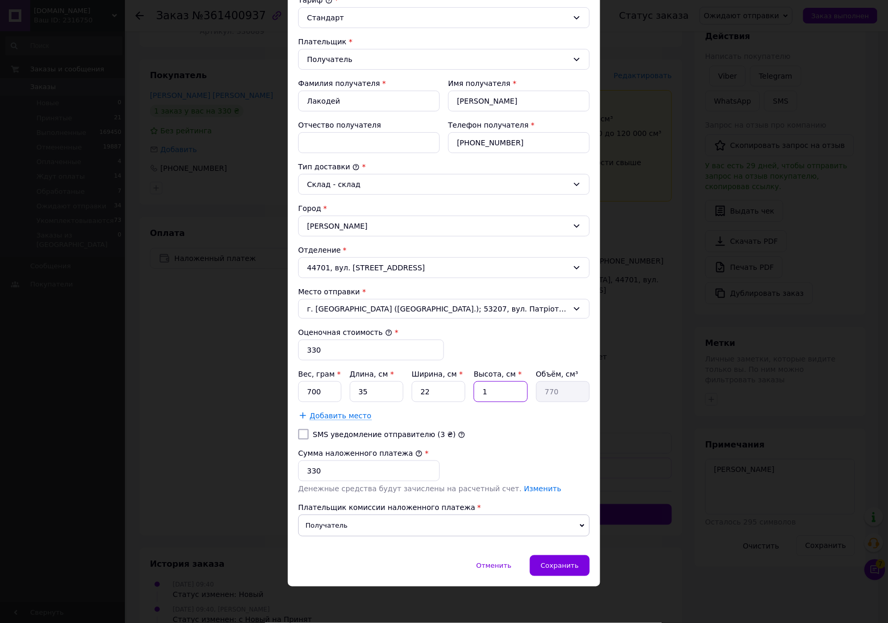
type input "12"
type input "9240"
type input "12"
click at [565, 559] on div "Сохранить" at bounding box center [560, 565] width 60 height 21
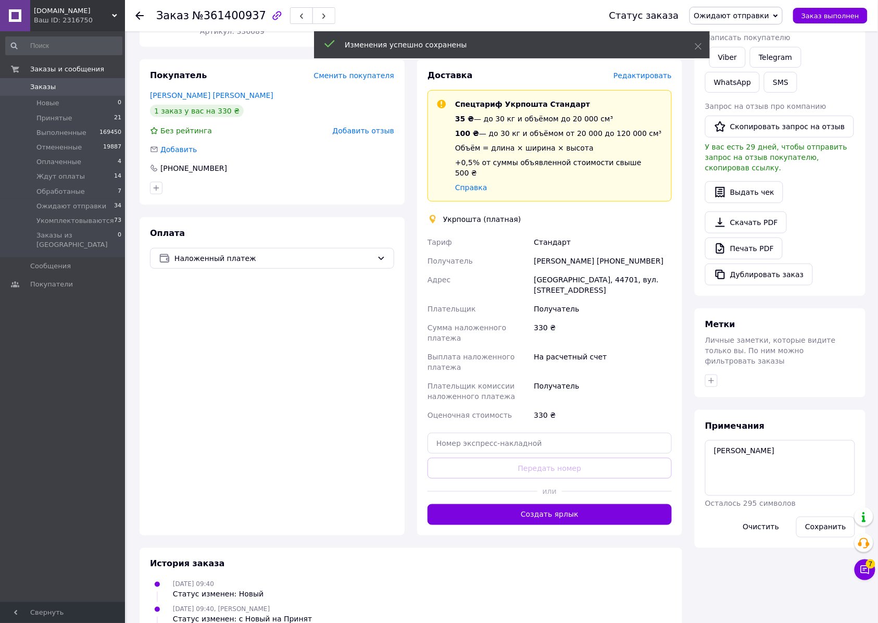
click at [555, 525] on button "Создать ярлык" at bounding box center [550, 514] width 244 height 21
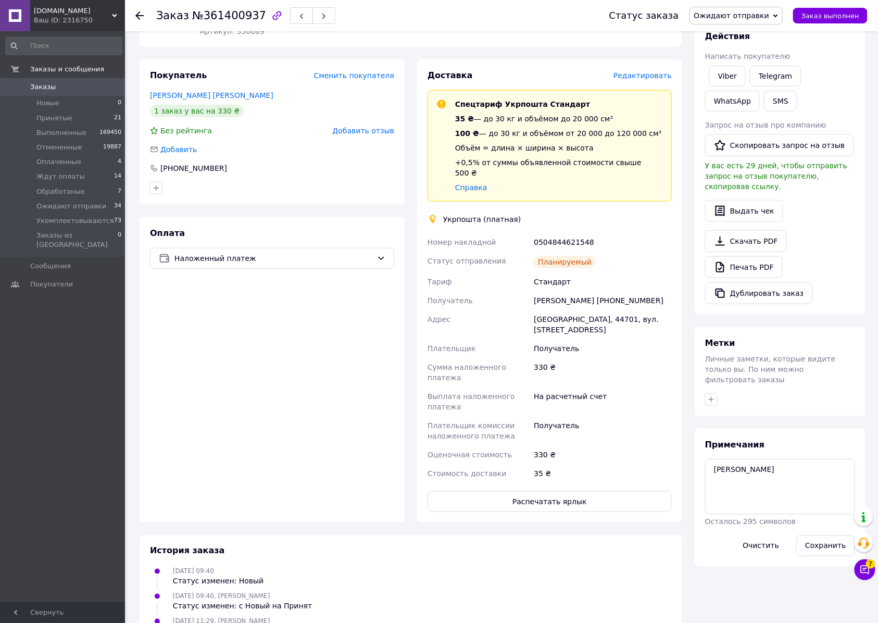
click at [559, 252] on div "0504844621548" at bounding box center [603, 242] width 142 height 19
click at [549, 512] on button "Распечатать ярлык" at bounding box center [550, 501] width 244 height 21
click at [44, 87] on span "Заказы" at bounding box center [43, 86] width 26 height 9
